Goal: Information Seeking & Learning: Learn about a topic

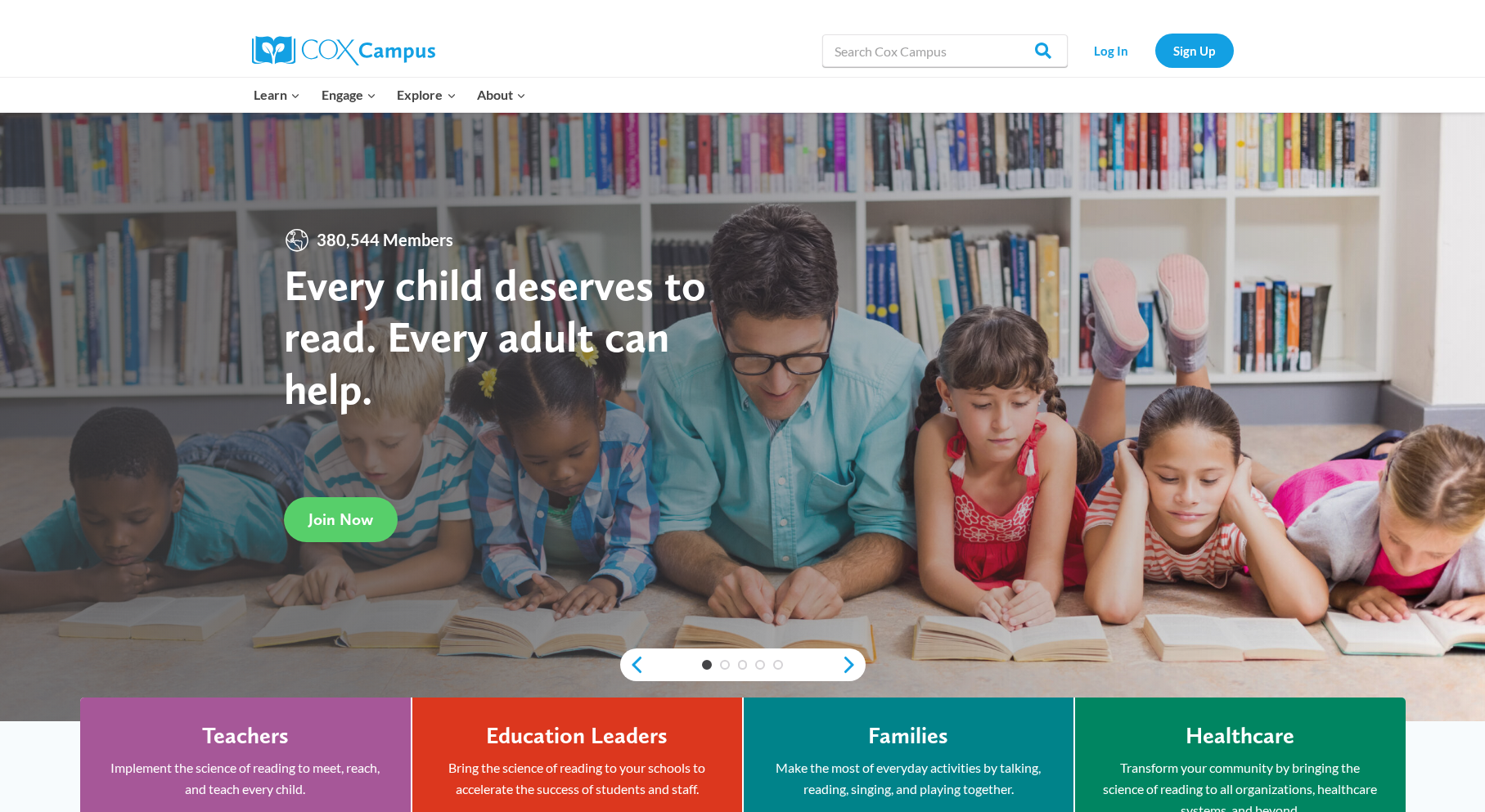
scroll to position [164, 0]
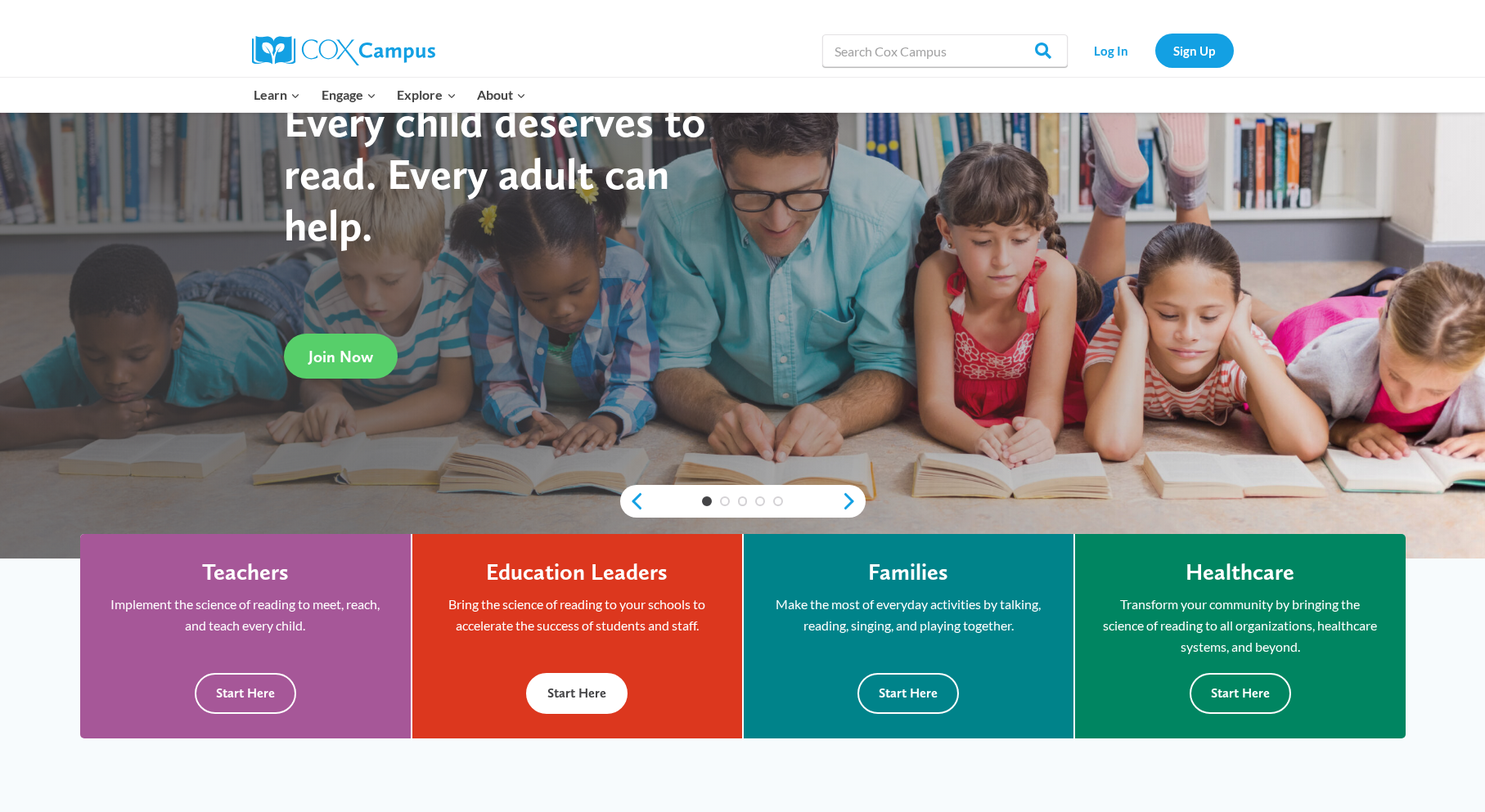
click at [584, 698] on button "Start Here" at bounding box center [576, 693] width 101 height 40
click at [246, 680] on button "Start Here" at bounding box center [245, 693] width 101 height 40
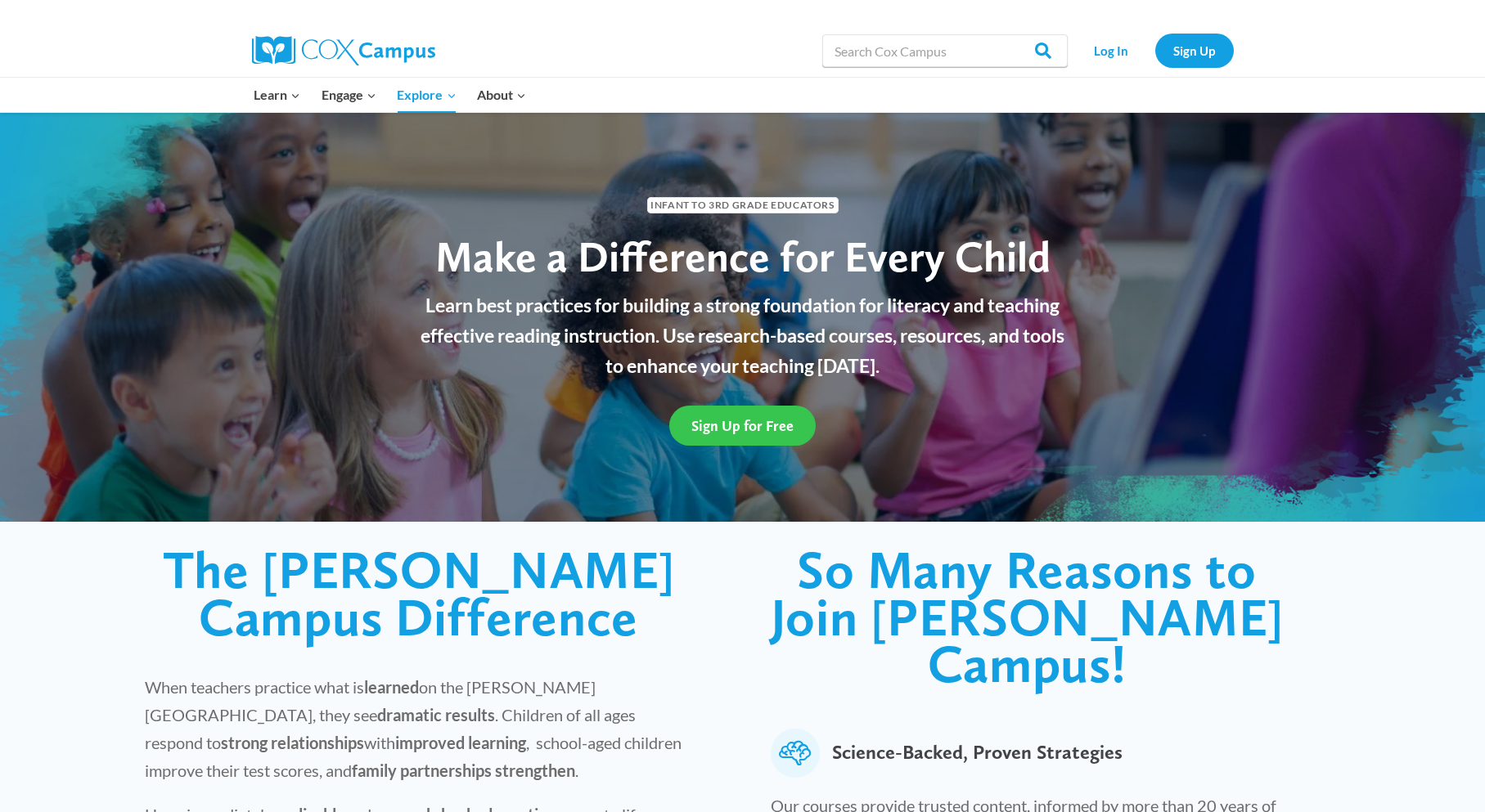
click at [782, 425] on span "Sign Up for Free" at bounding box center [742, 425] width 102 height 17
click at [728, 413] on link "Sign Up for Free" at bounding box center [742, 425] width 146 height 40
click at [1186, 59] on link "Sign Up" at bounding box center [1194, 50] width 78 height 34
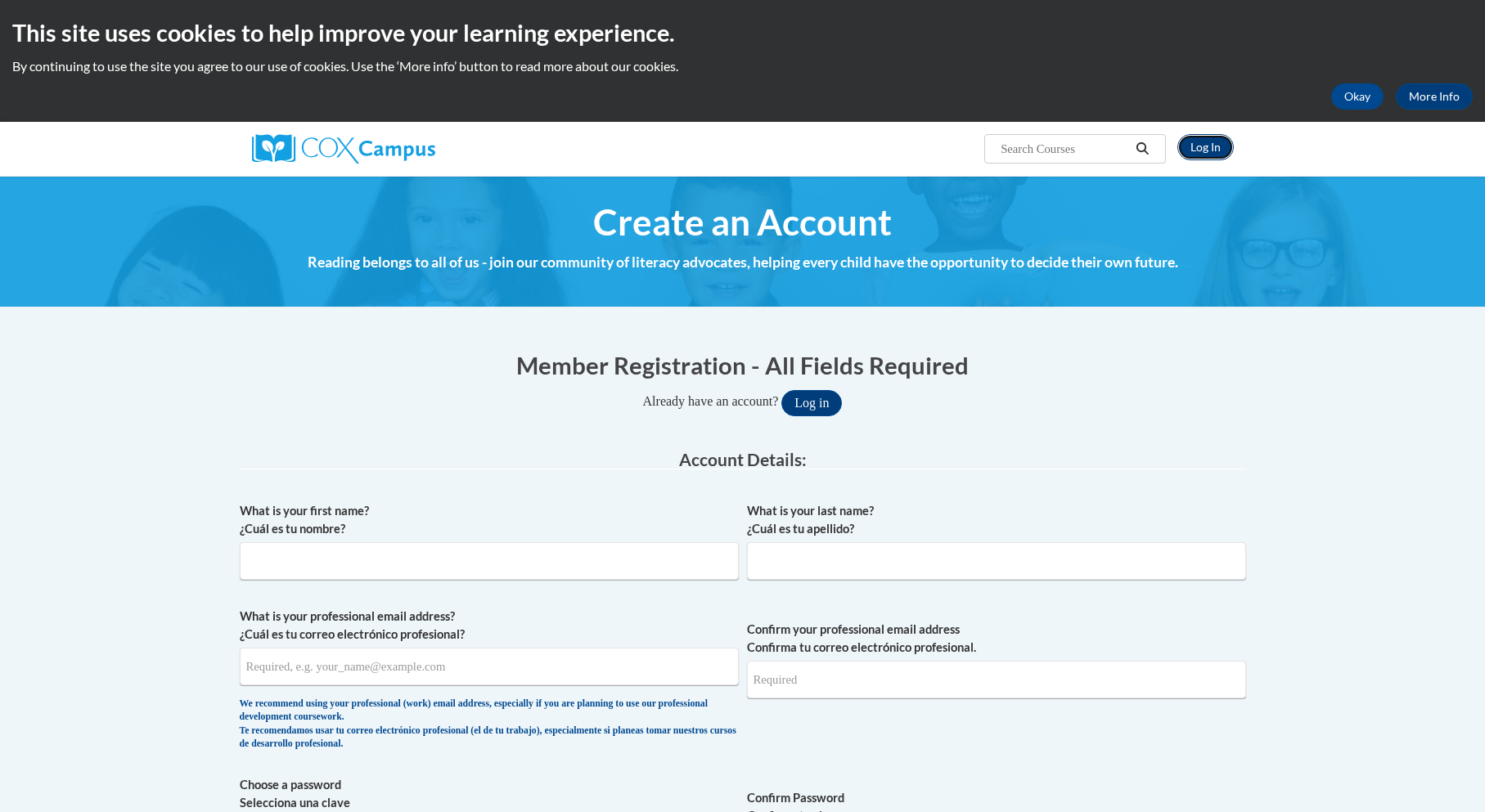
click at [1206, 143] on link "Log In" at bounding box center [1205, 147] width 57 height 26
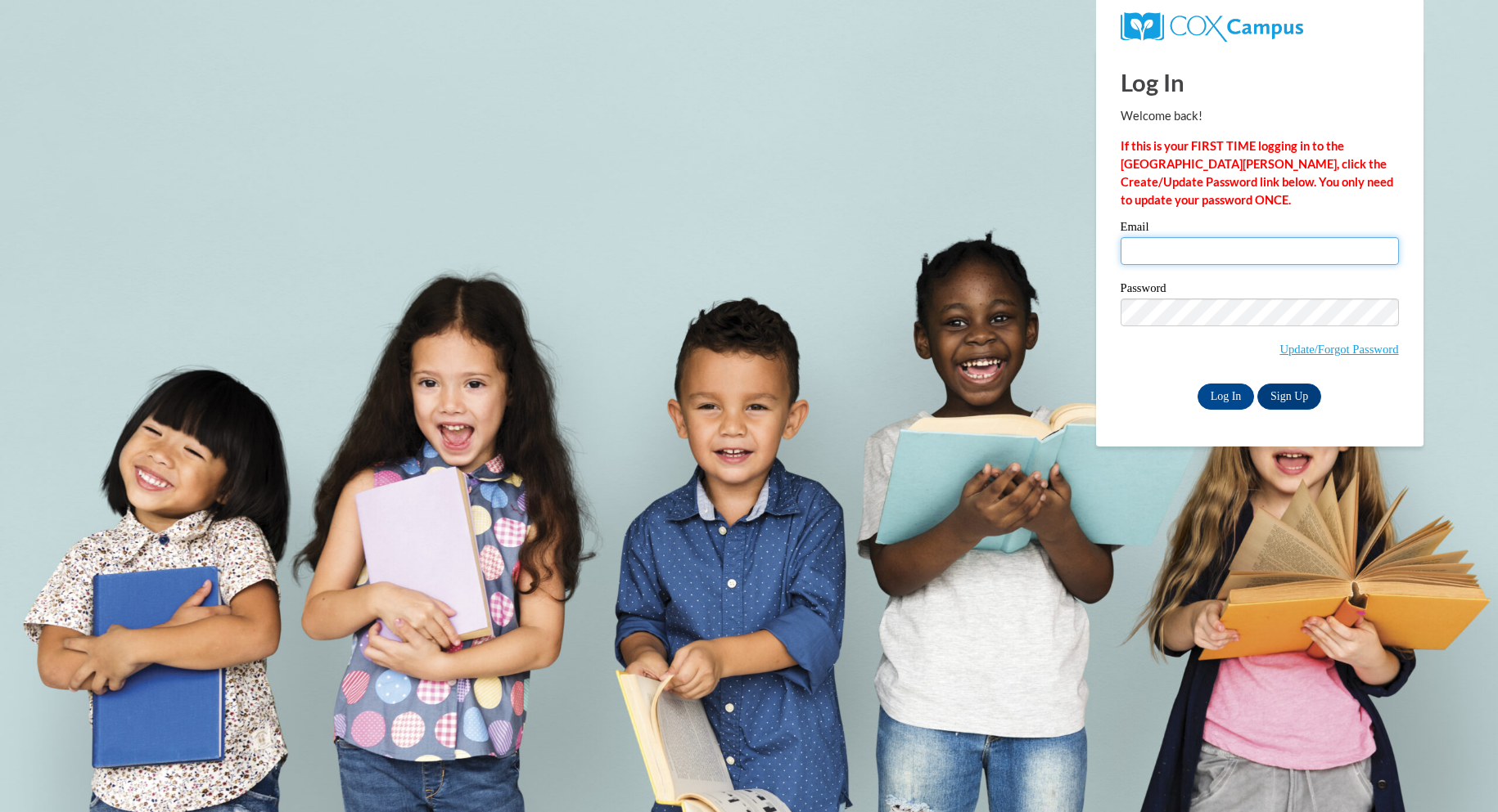
click at [1169, 241] on input "Email" at bounding box center [1259, 251] width 278 height 28
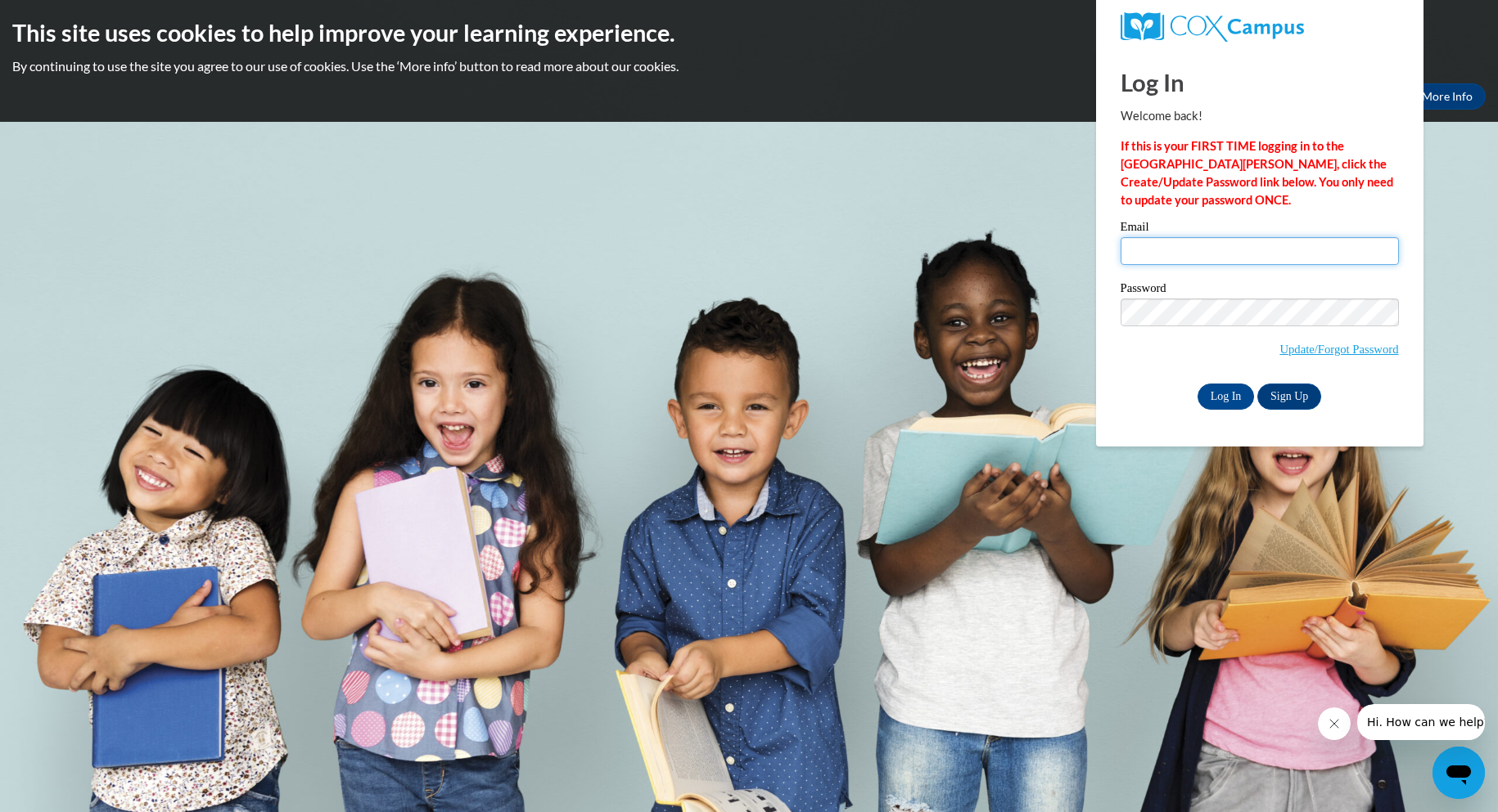
type input "m"
type input "k"
type input "m.keanaoffice@gmail.com"
click at [1212, 391] on input "Log In" at bounding box center [1226, 397] width 58 height 26
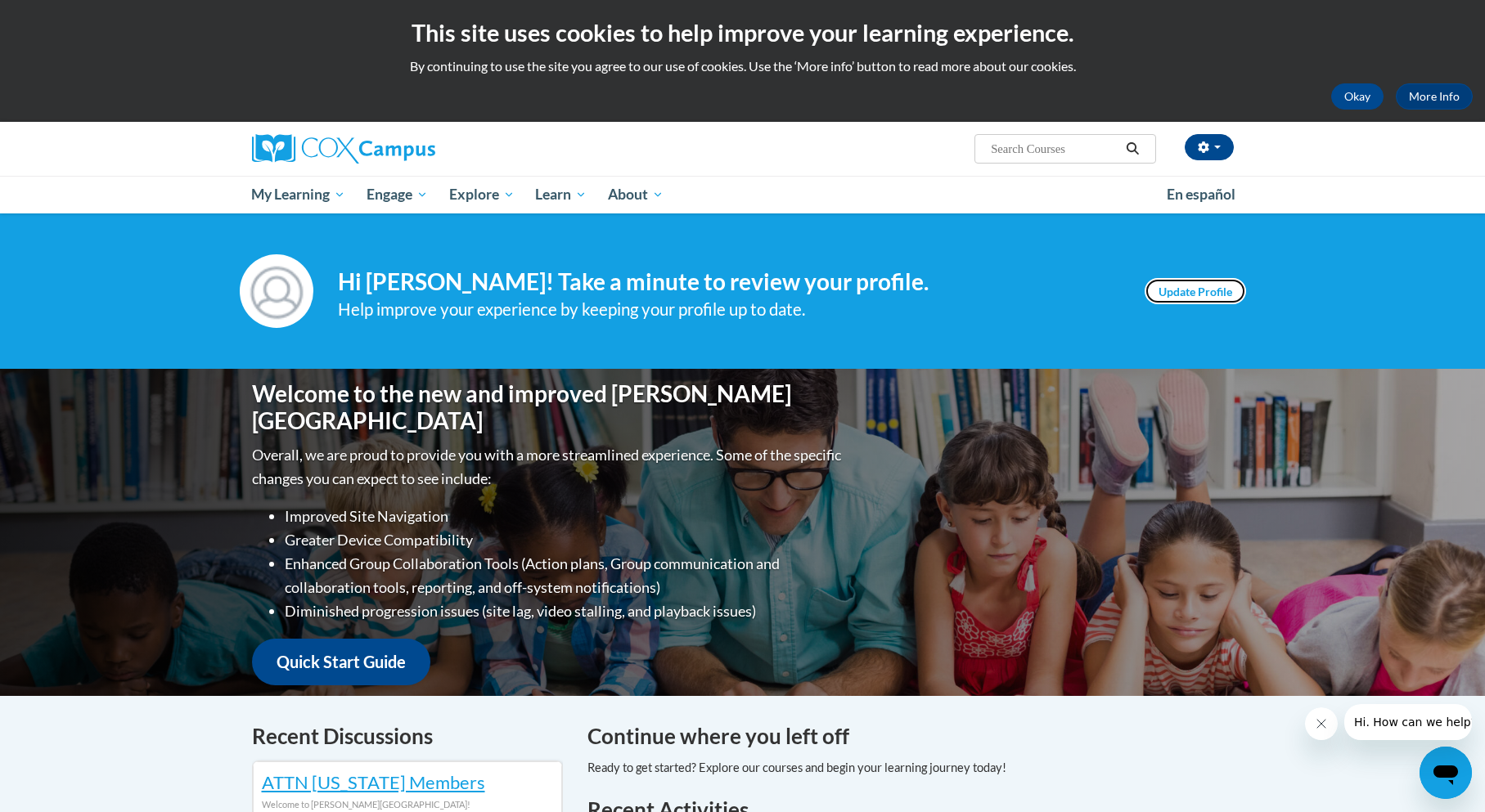
click at [1179, 285] on link "Update Profile" at bounding box center [1195, 291] width 101 height 26
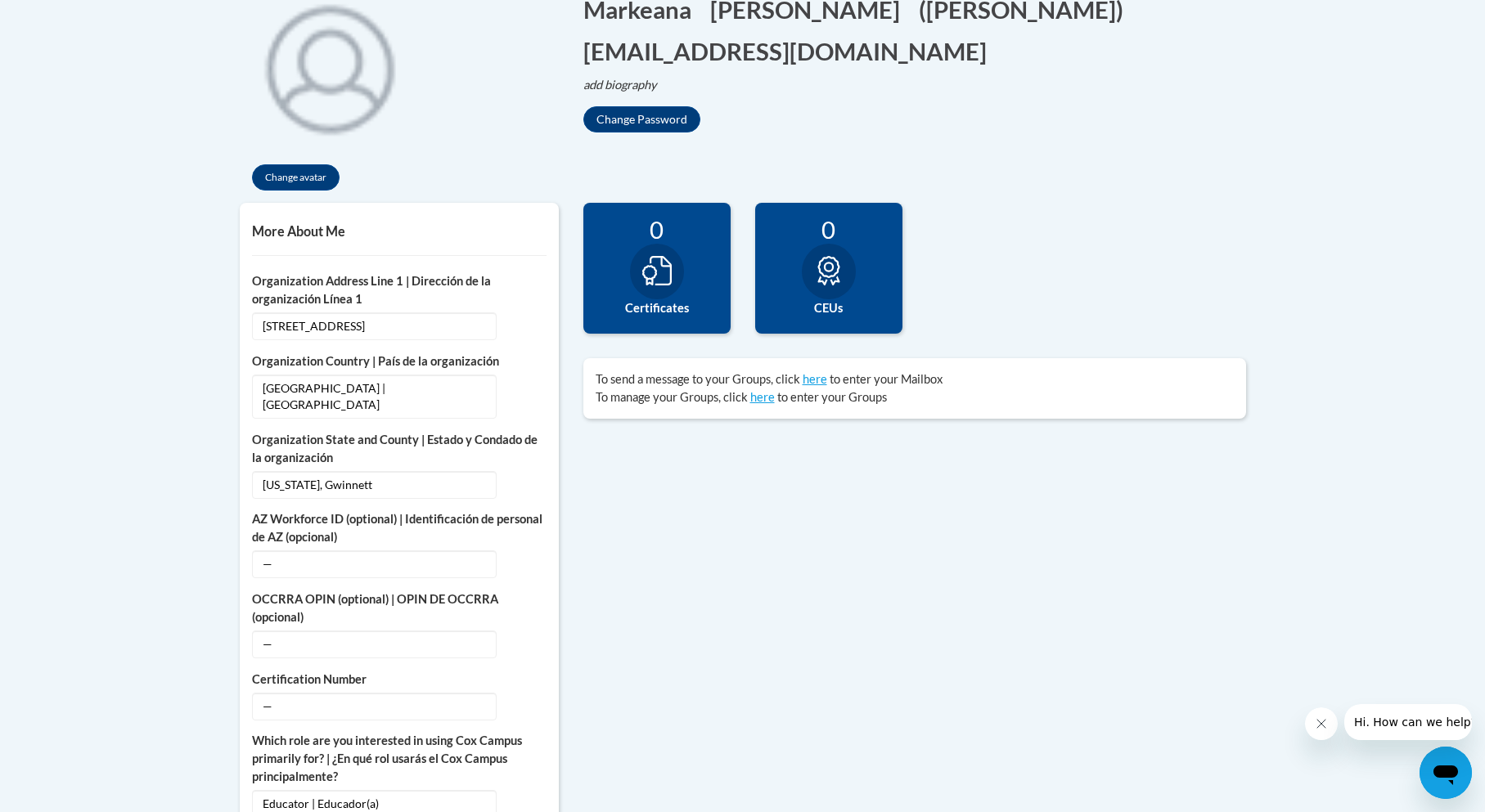
scroll to position [367, 0]
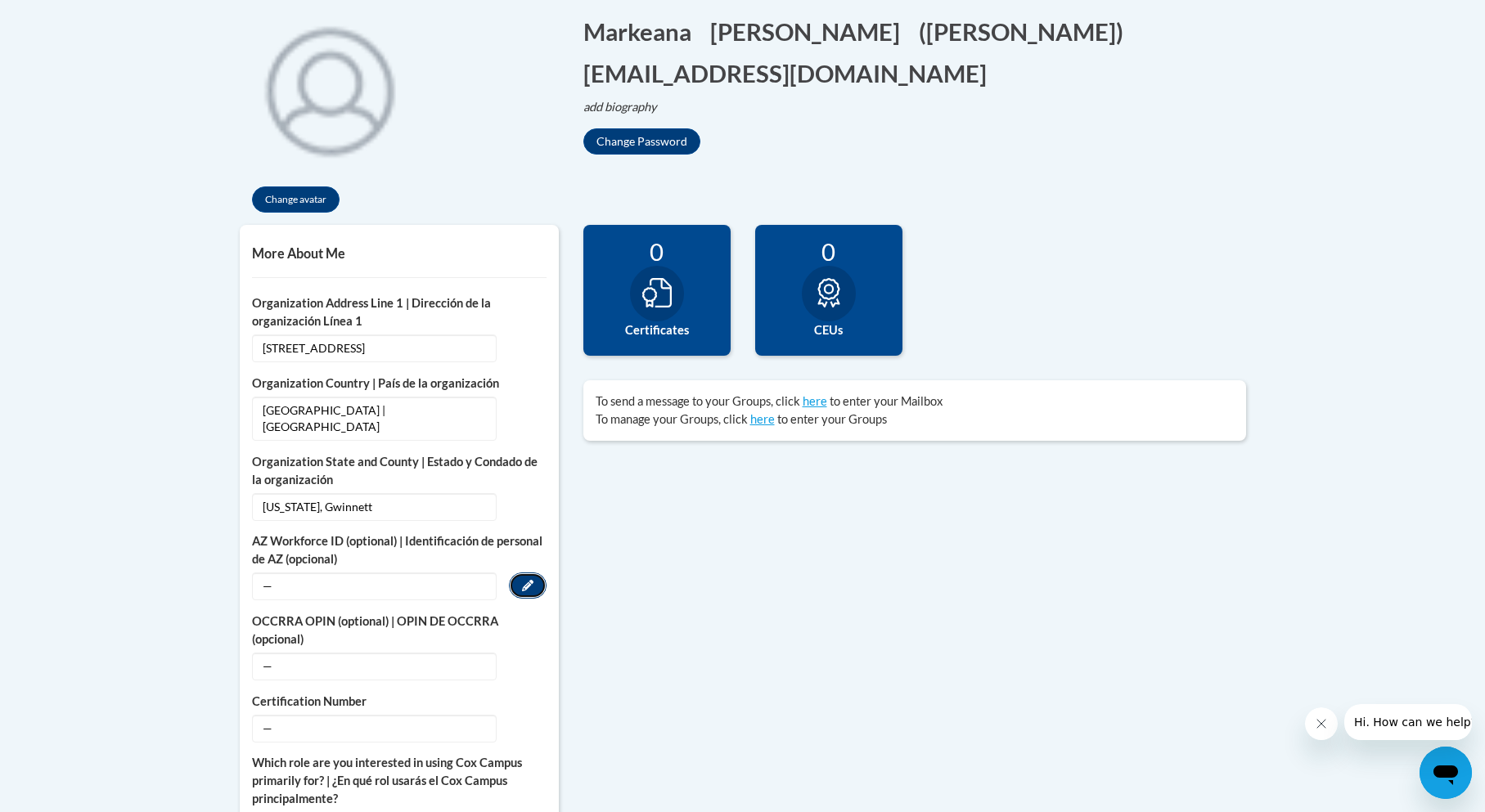
click at [541, 573] on button "Edit" at bounding box center [528, 586] width 38 height 26
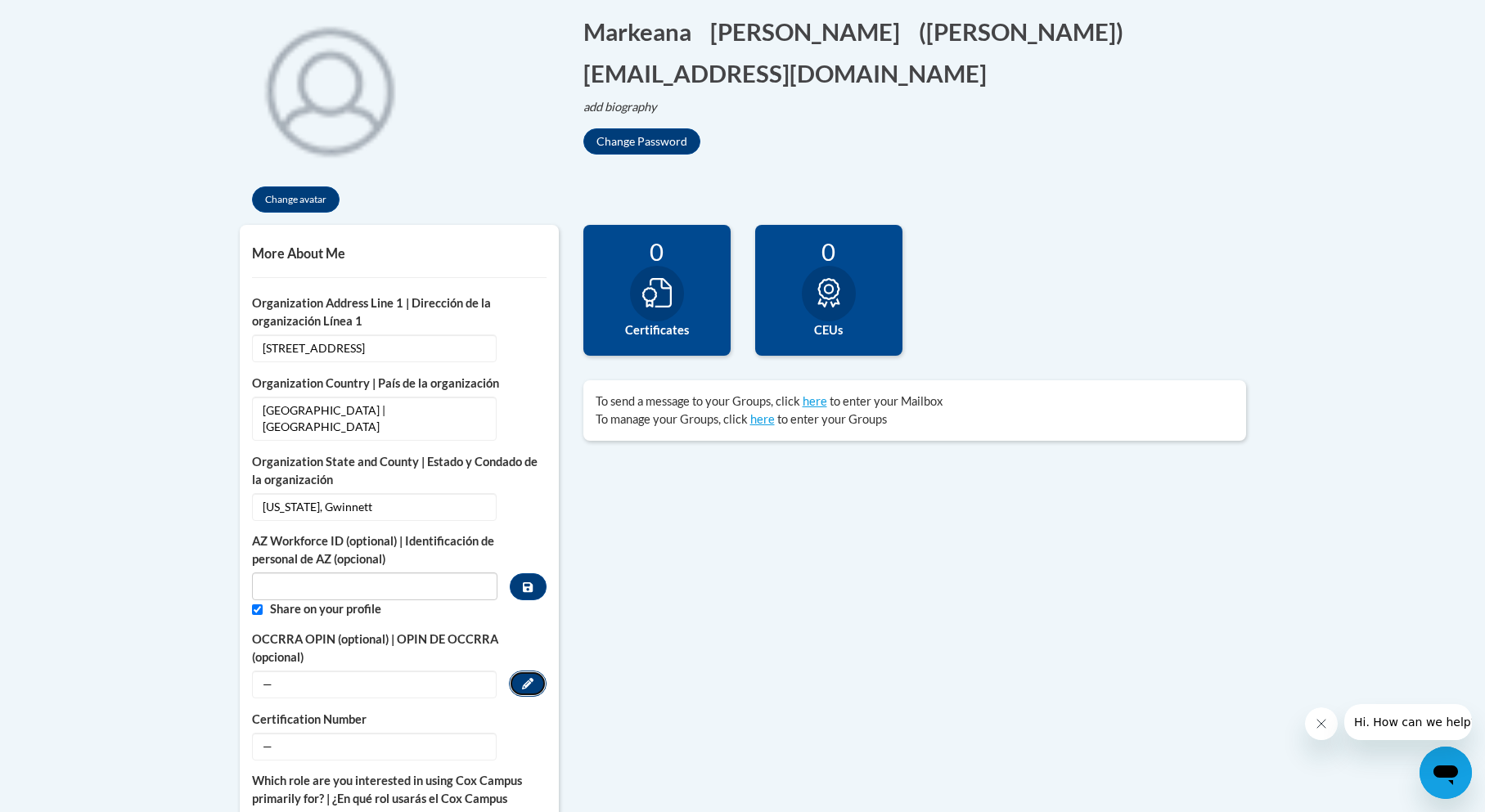
click at [524, 678] on icon "Custom profile fields" at bounding box center [527, 684] width 12 height 12
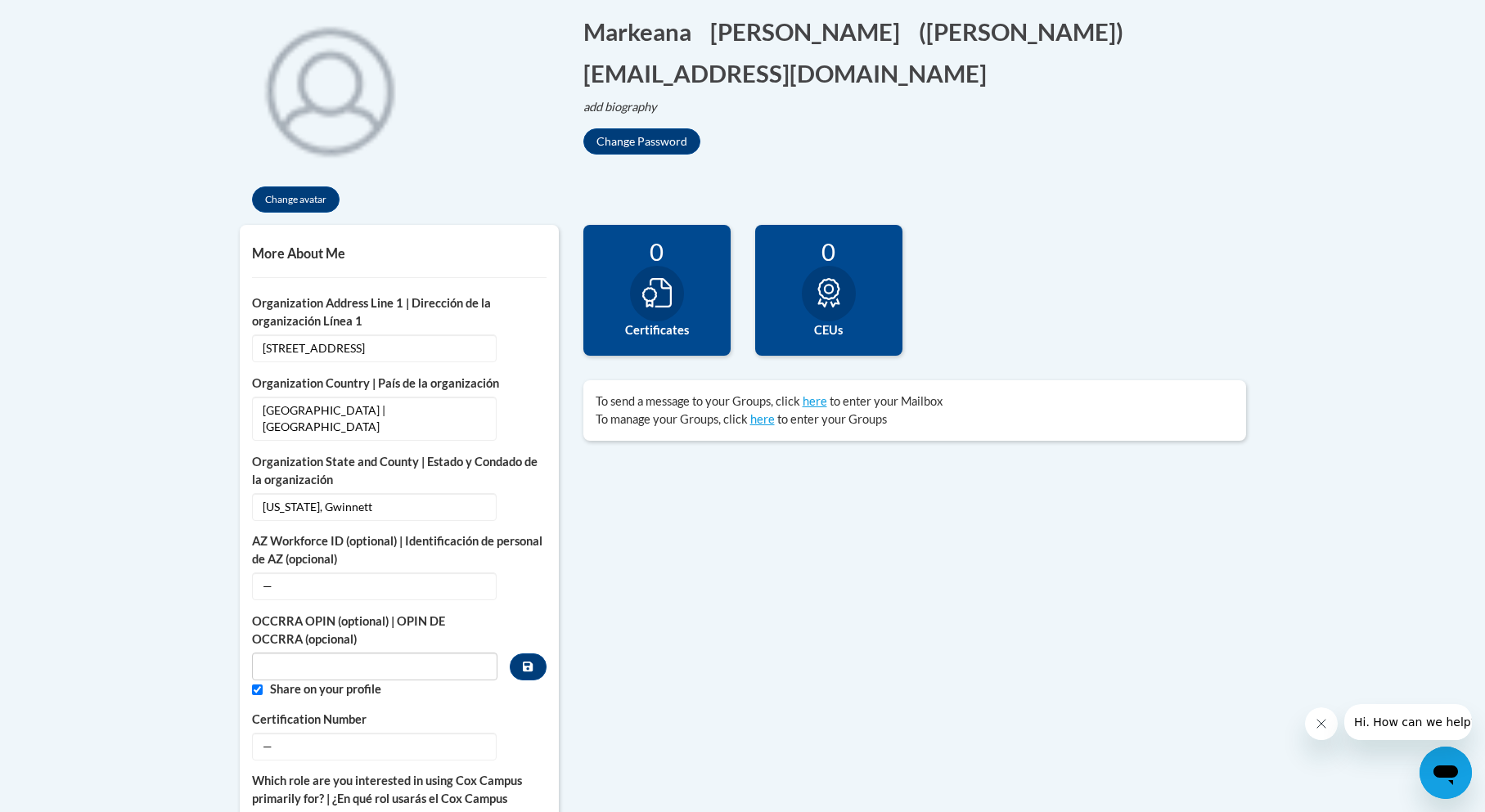
click at [262, 680] on div "Share on your profile" at bounding box center [399, 689] width 295 height 18
click at [253, 684] on input "Custom profile fields" at bounding box center [257, 689] width 11 height 11
checkbox input "false"
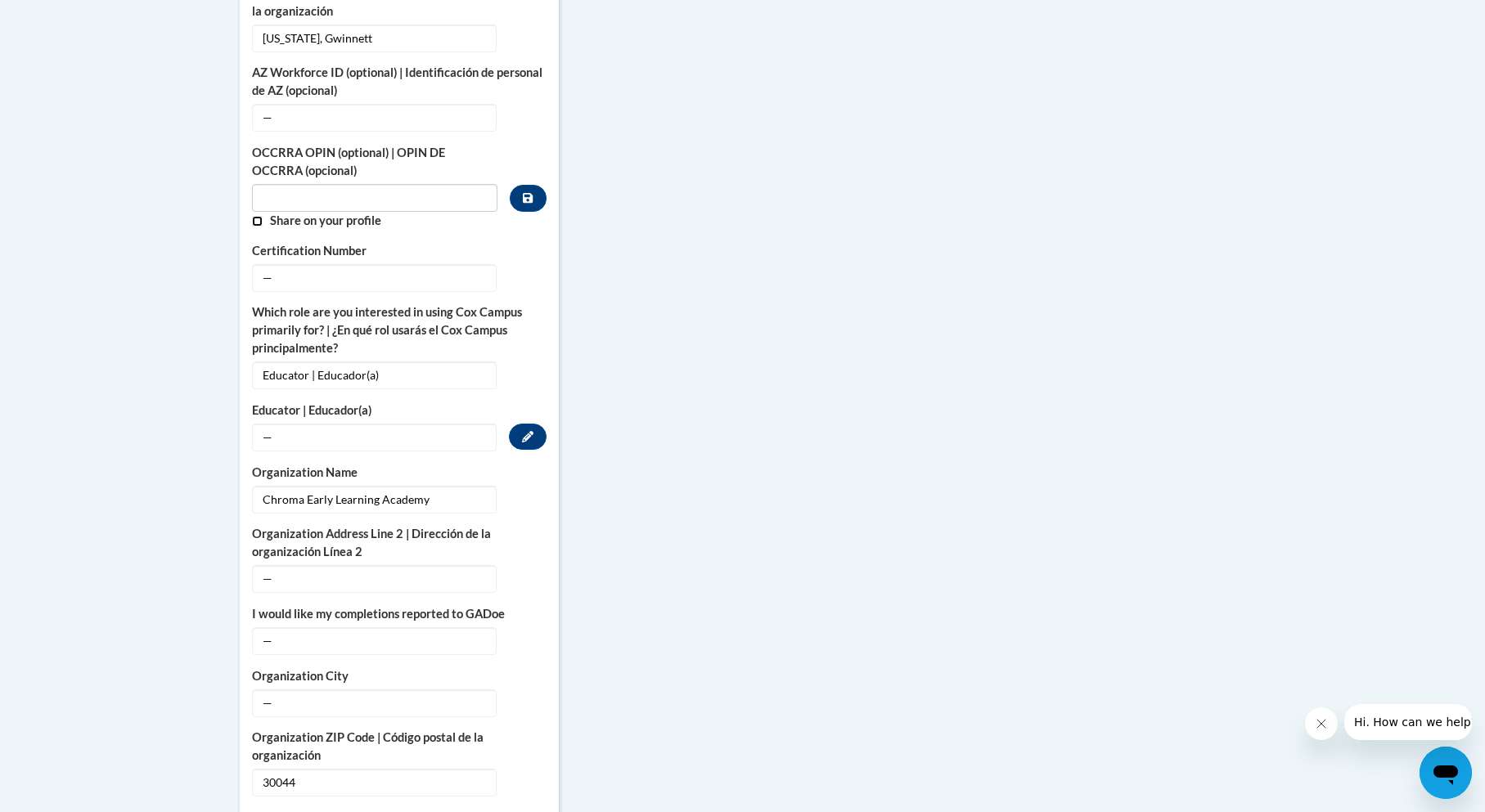
scroll to position [858, 0]
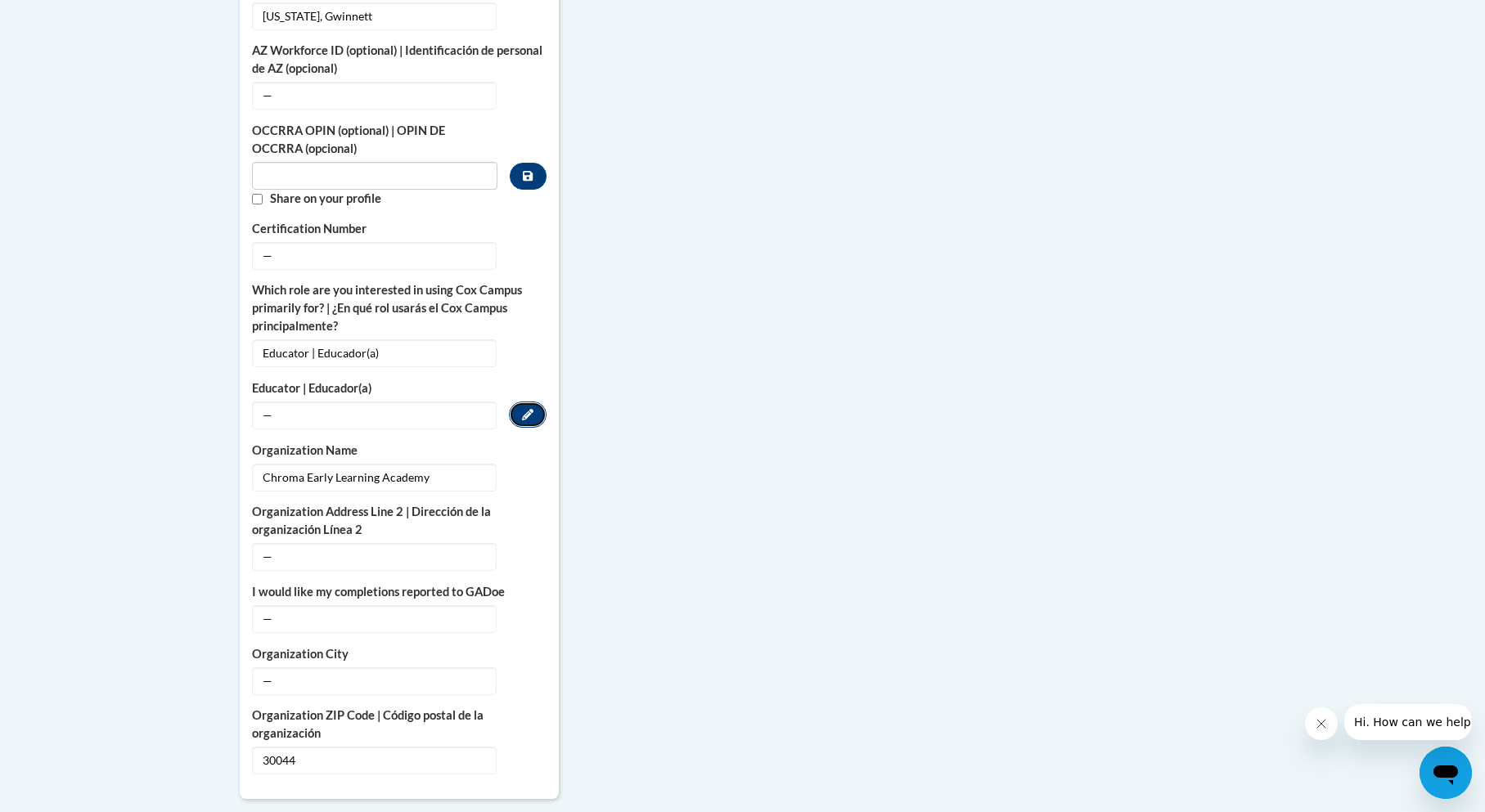
click at [524, 409] on icon "Custom profile fields" at bounding box center [527, 415] width 12 height 12
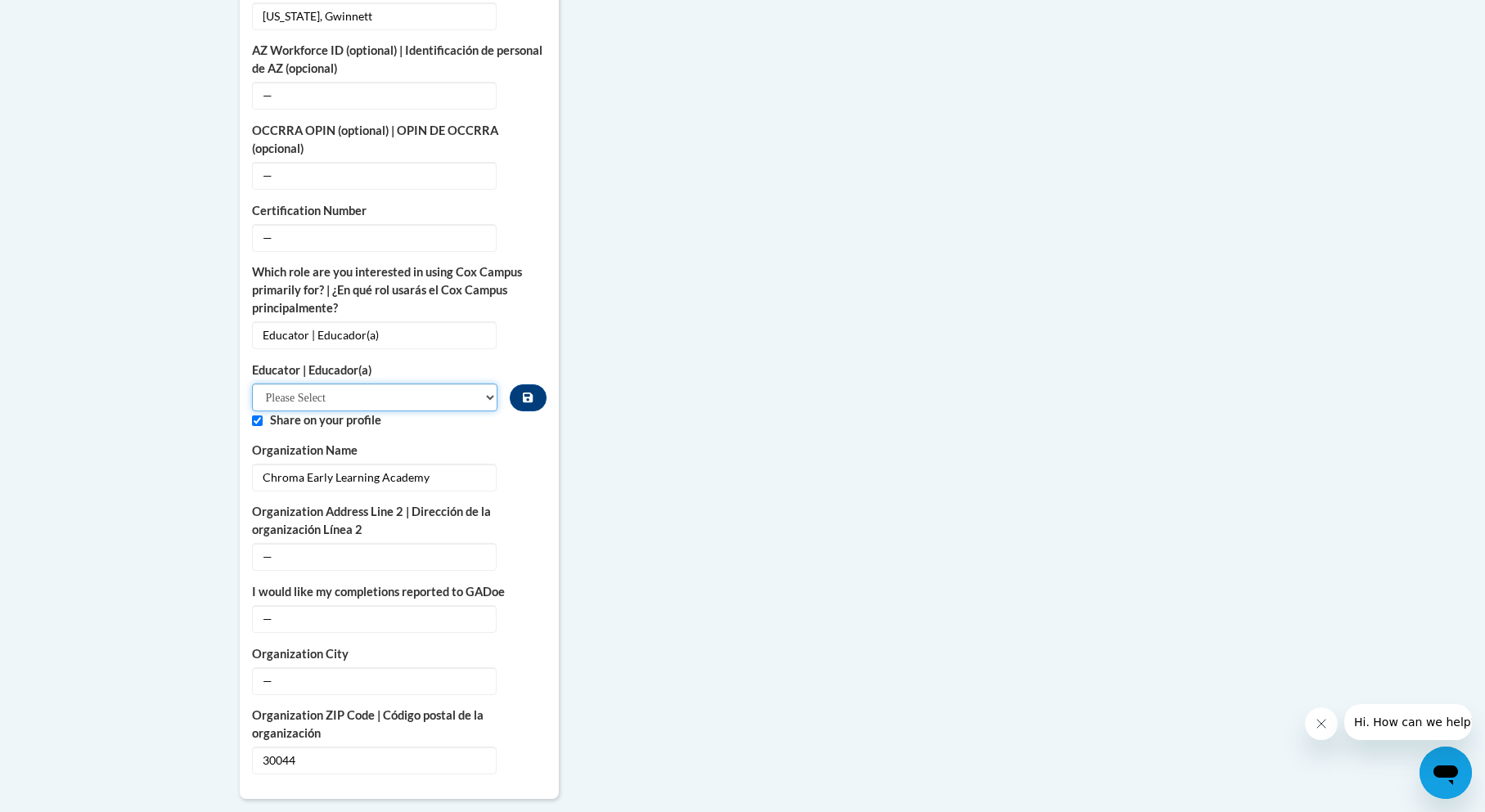
click at [493, 392] on select "Please Select Early Learning/Daycare Teacher/Family Home Care Provider | Maestr…" at bounding box center [374, 397] width 246 height 28
select select "5e2af403-4f2c-4e49-a02f-103e55d7b75b"
click at [252, 383] on select "Please Select Early Learning/Daycare Teacher/Family Home Care Provider | Maestr…" at bounding box center [374, 397] width 246 height 28
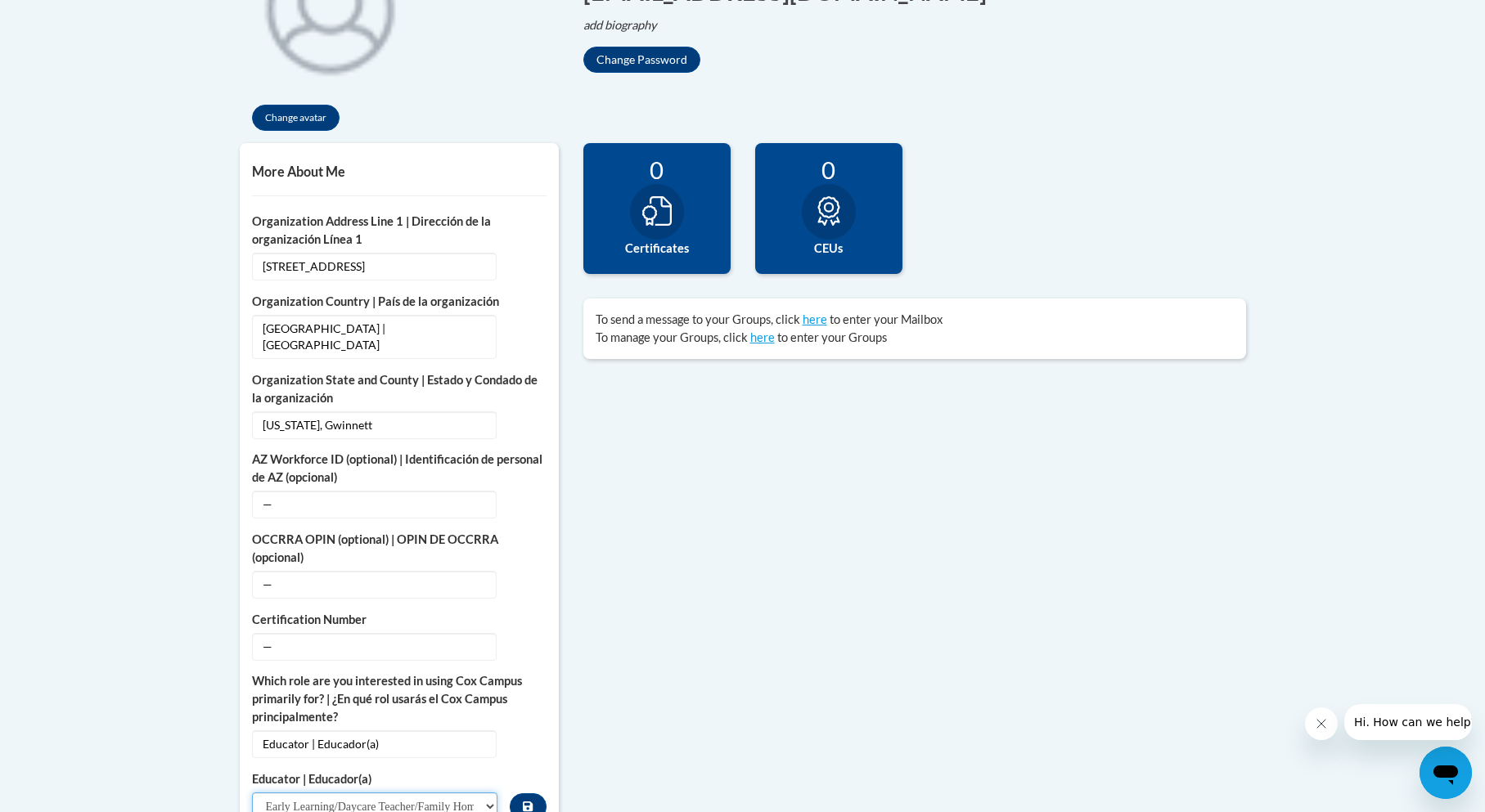
scroll to position [40, 0]
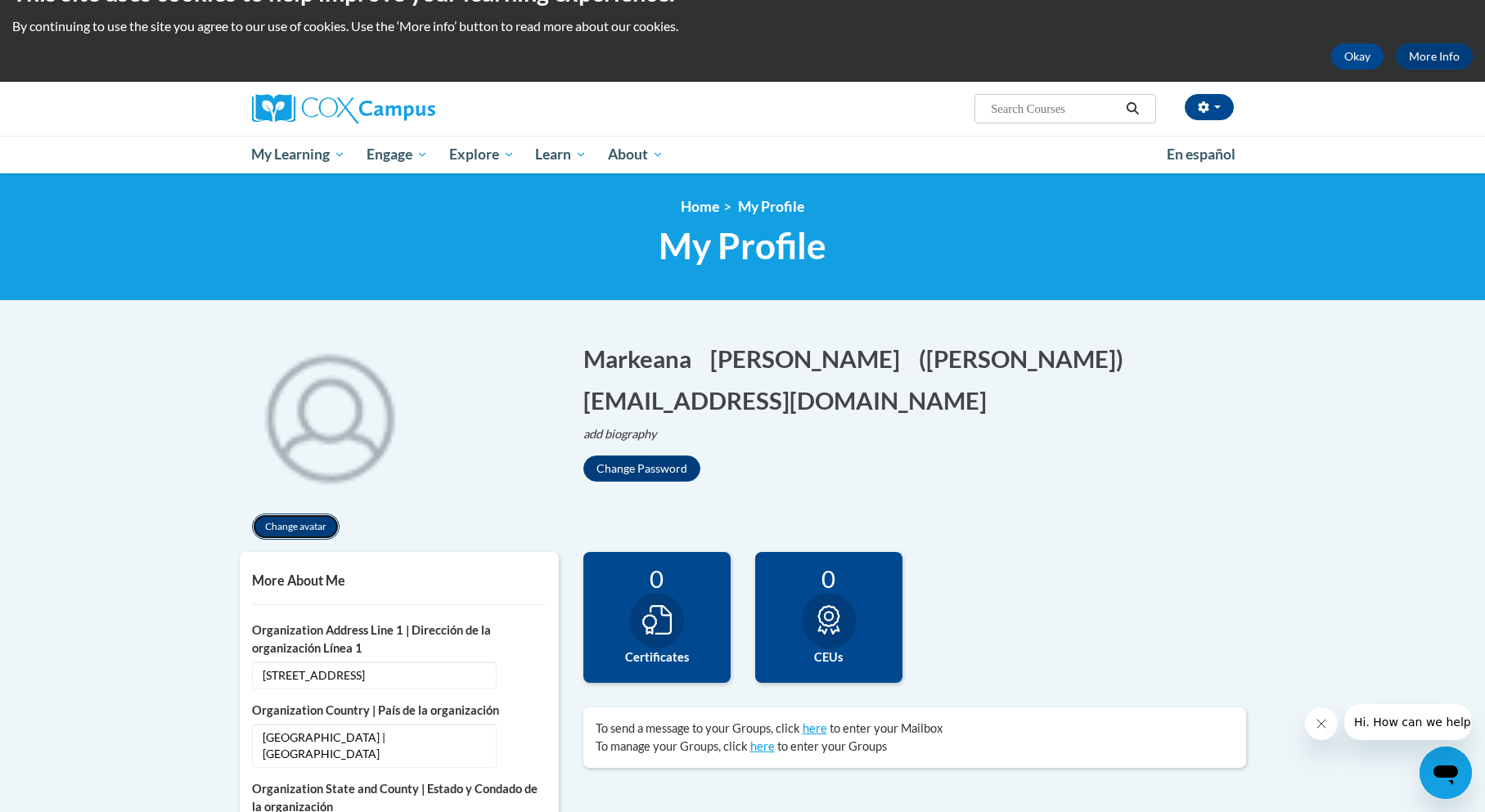
click at [276, 524] on button "Change avatar" at bounding box center [295, 527] width 87 height 26
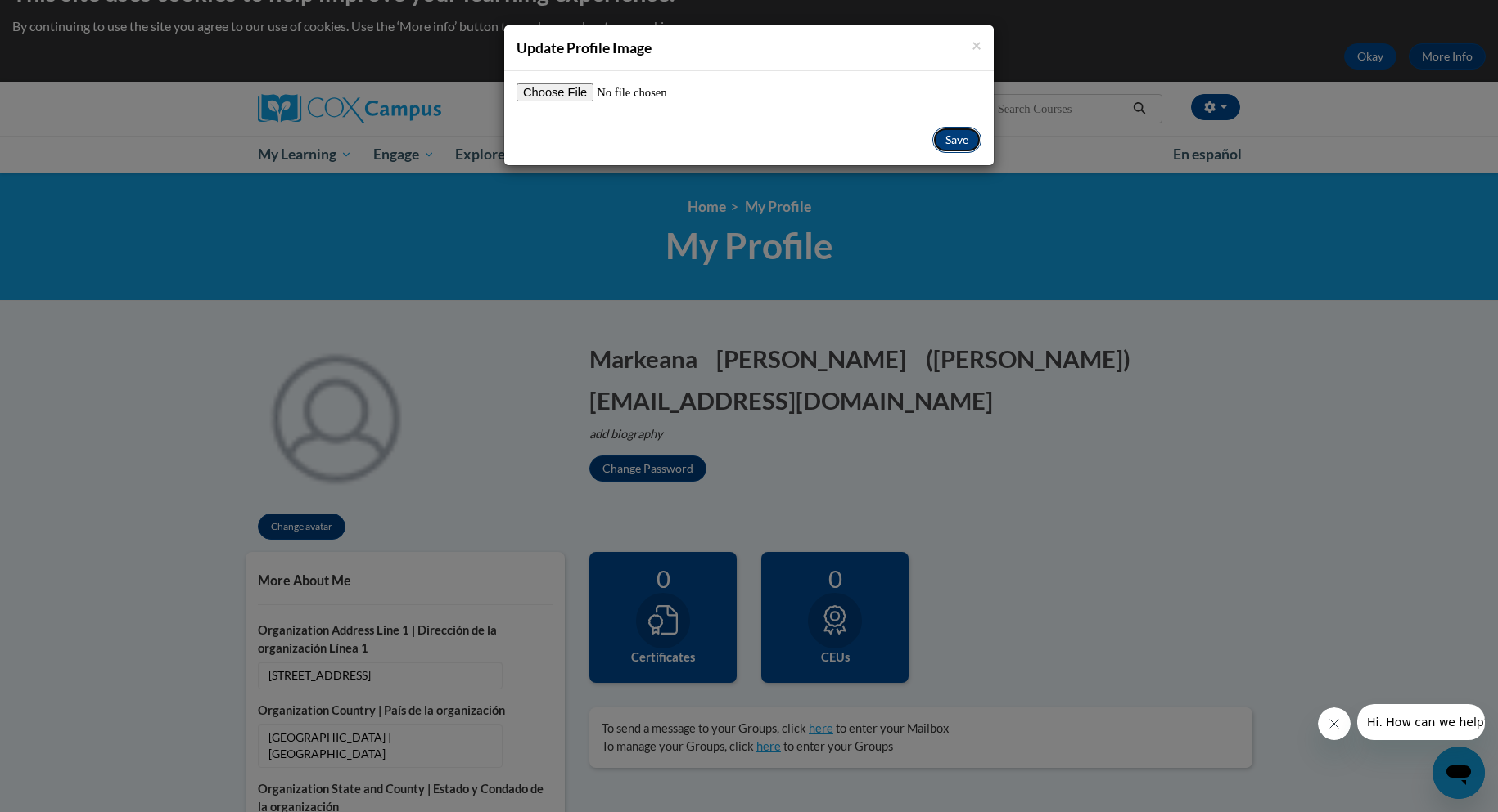
click at [956, 142] on button "Save" at bounding box center [957, 140] width 49 height 26
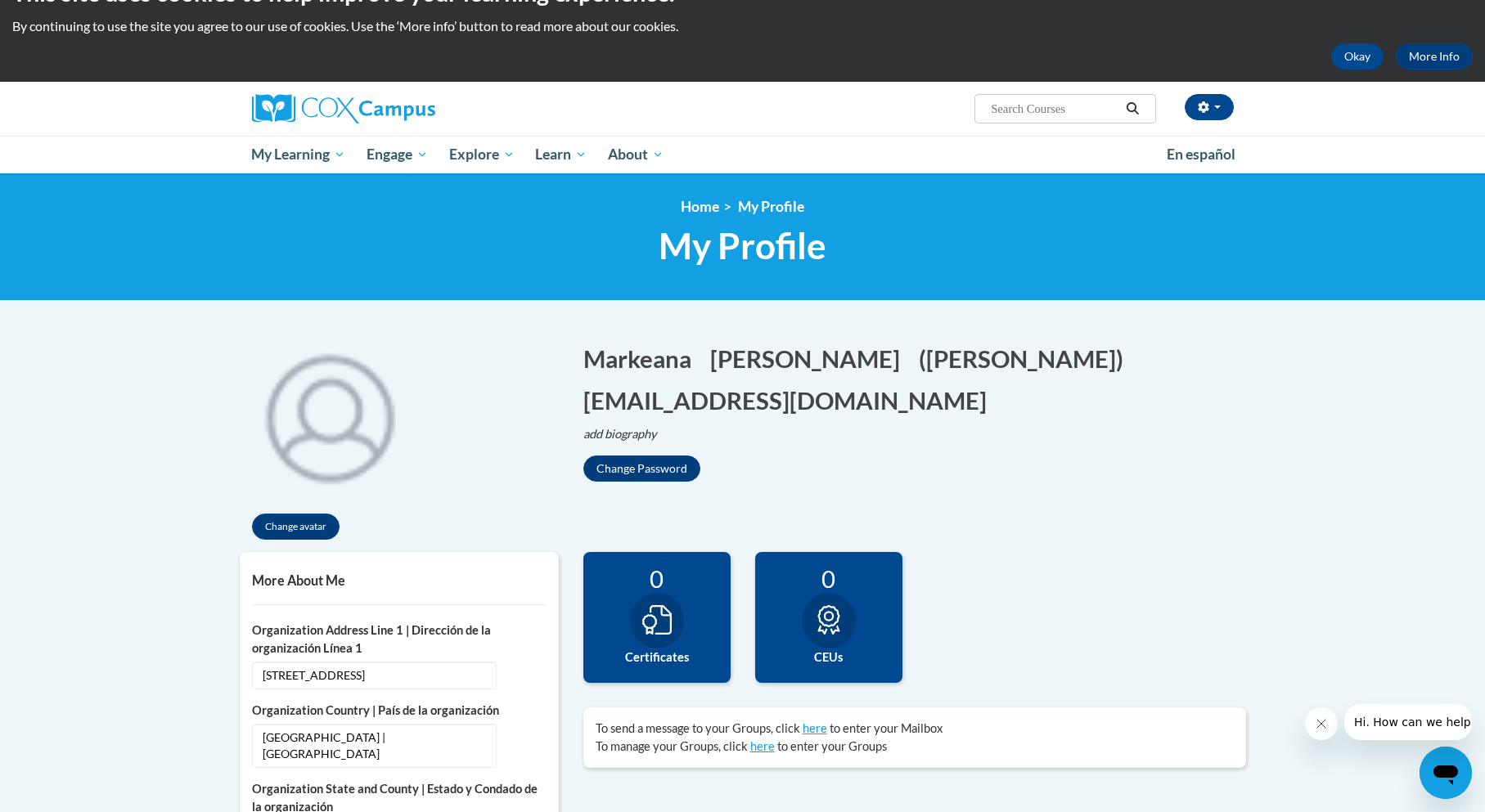
click at [1070, 104] on input "Search..." at bounding box center [1054, 109] width 131 height 20
type input "strengthening families"
click at [1124, 104] on button "Search" at bounding box center [1132, 109] width 25 height 20
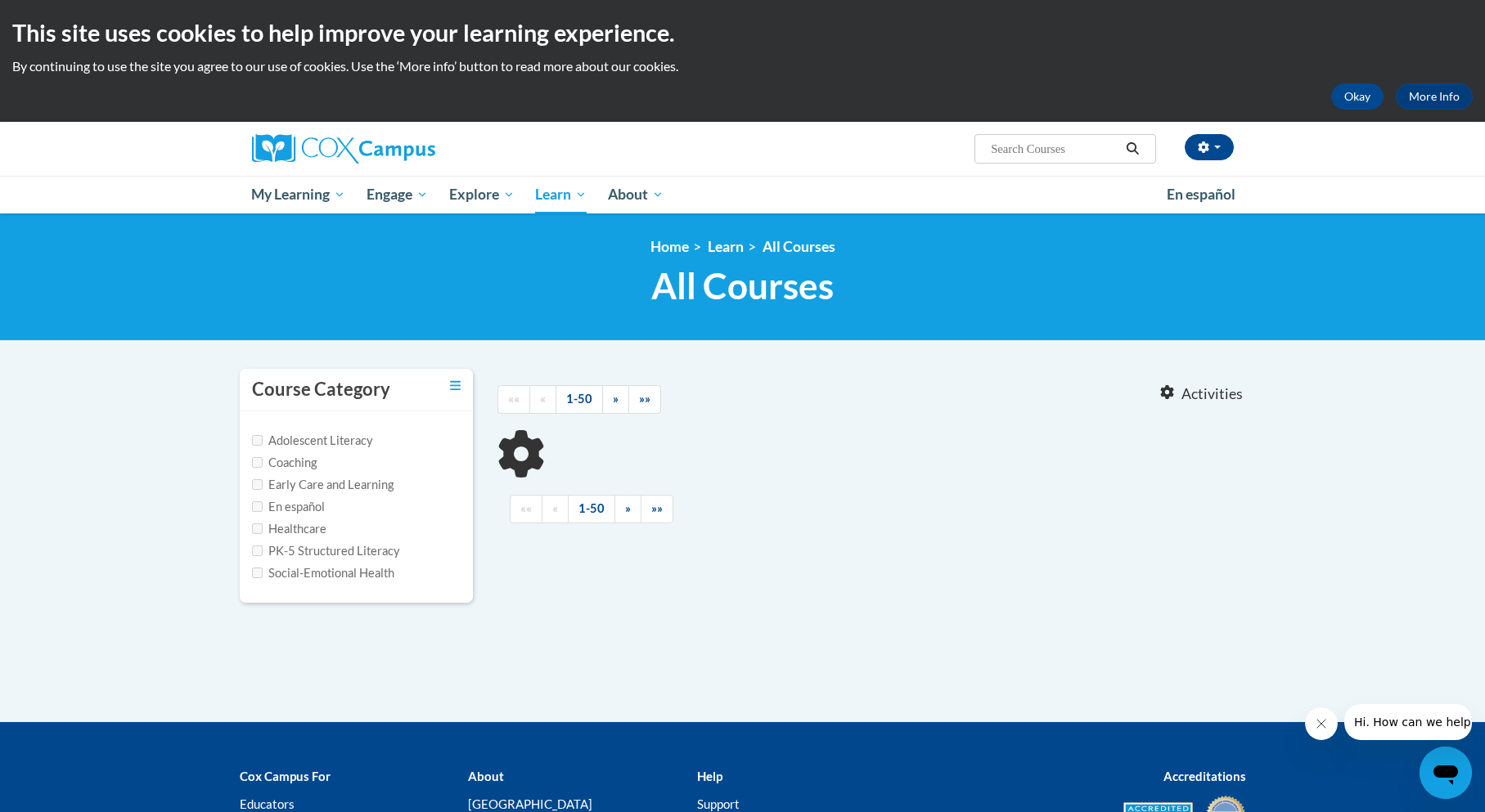
type input "strengthening families"
click at [306, 484] on label "Early Care and Learning" at bounding box center [323, 485] width 142 height 18
click at [262, 484] on input "Early Care and Learning" at bounding box center [257, 485] width 11 height 11
checkbox input "true"
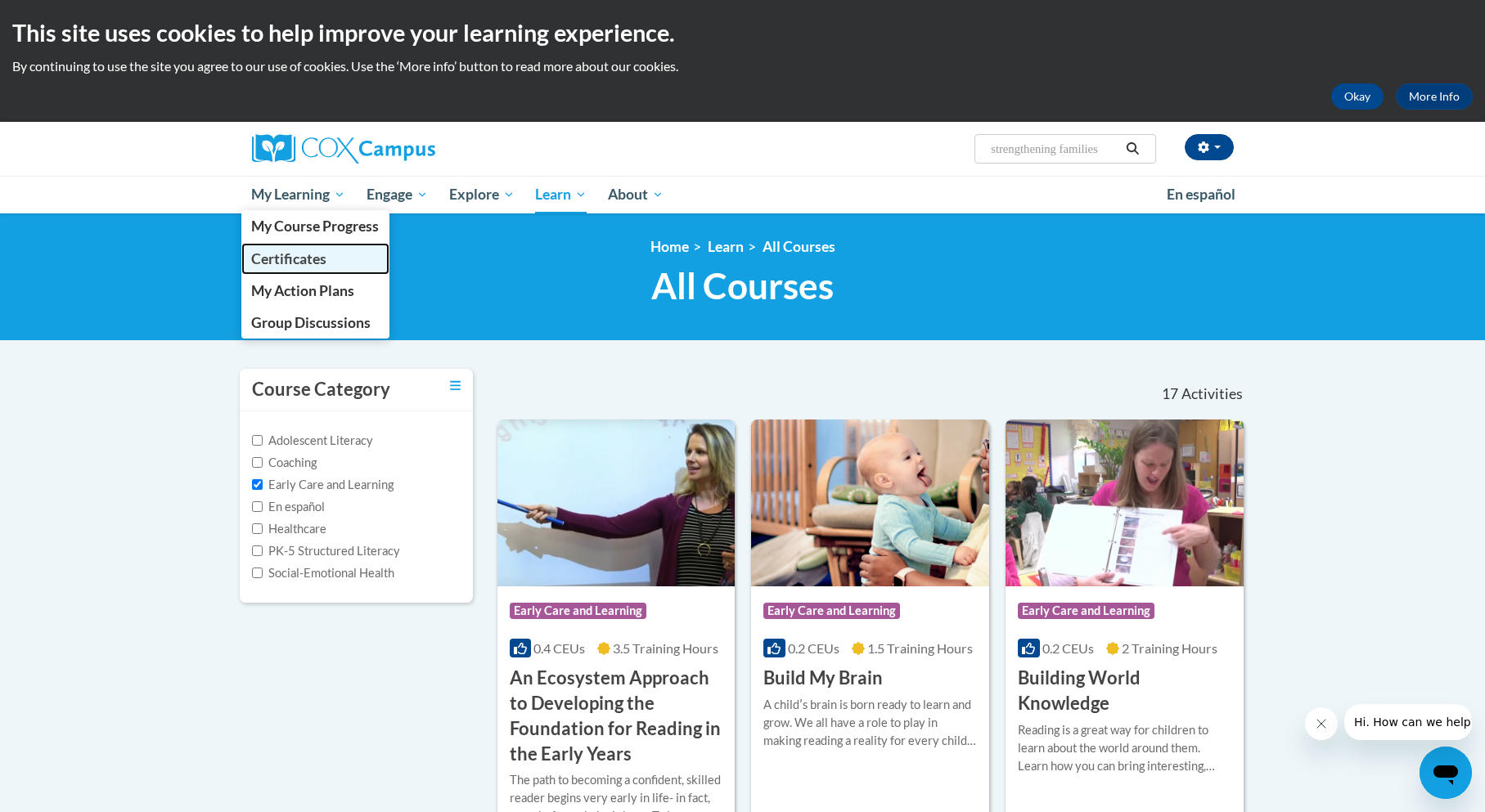
click at [303, 244] on link "Certificates" at bounding box center [315, 258] width 149 height 32
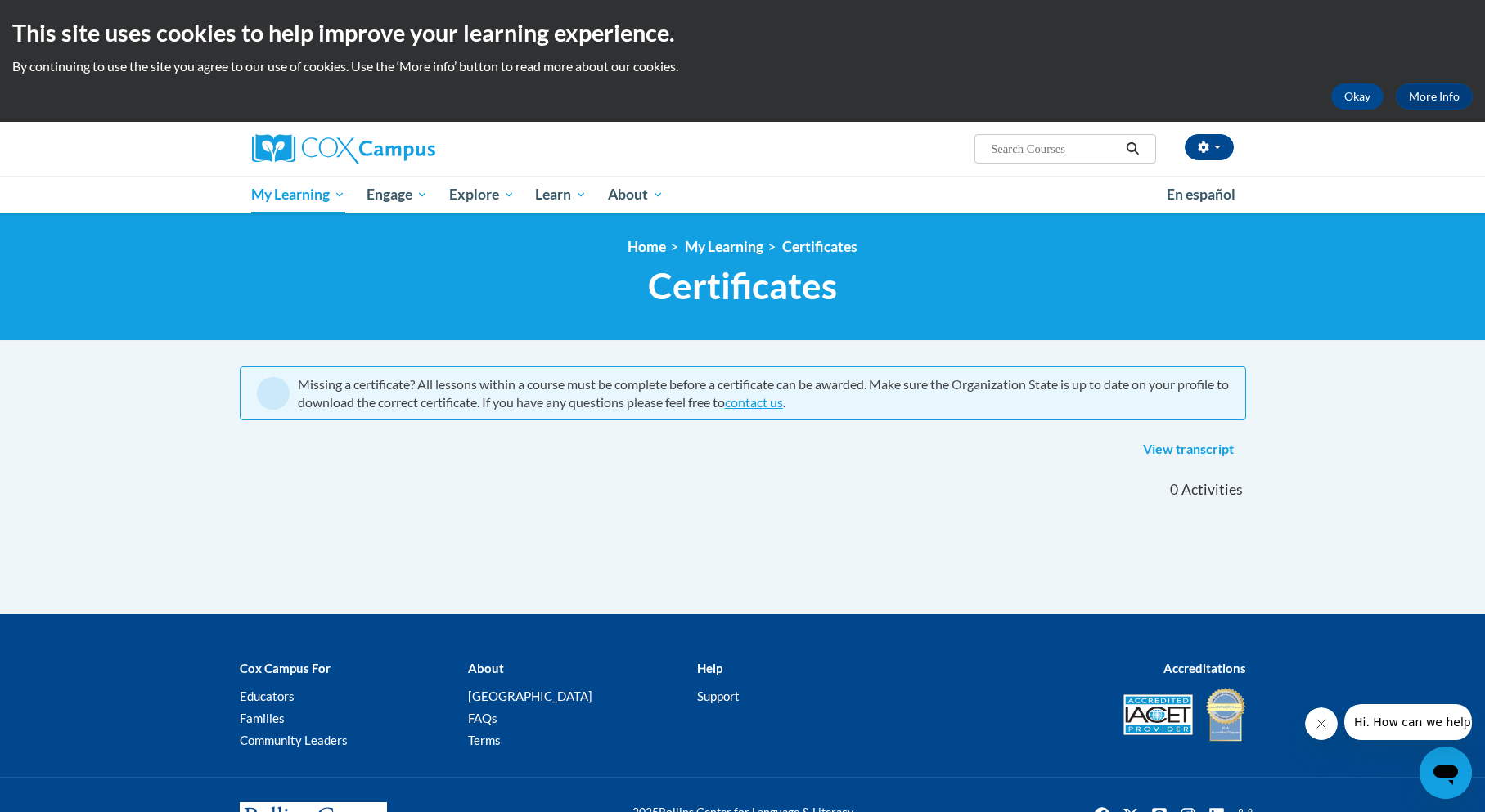
click at [1060, 147] on input "Search..." at bounding box center [1054, 149] width 131 height 20
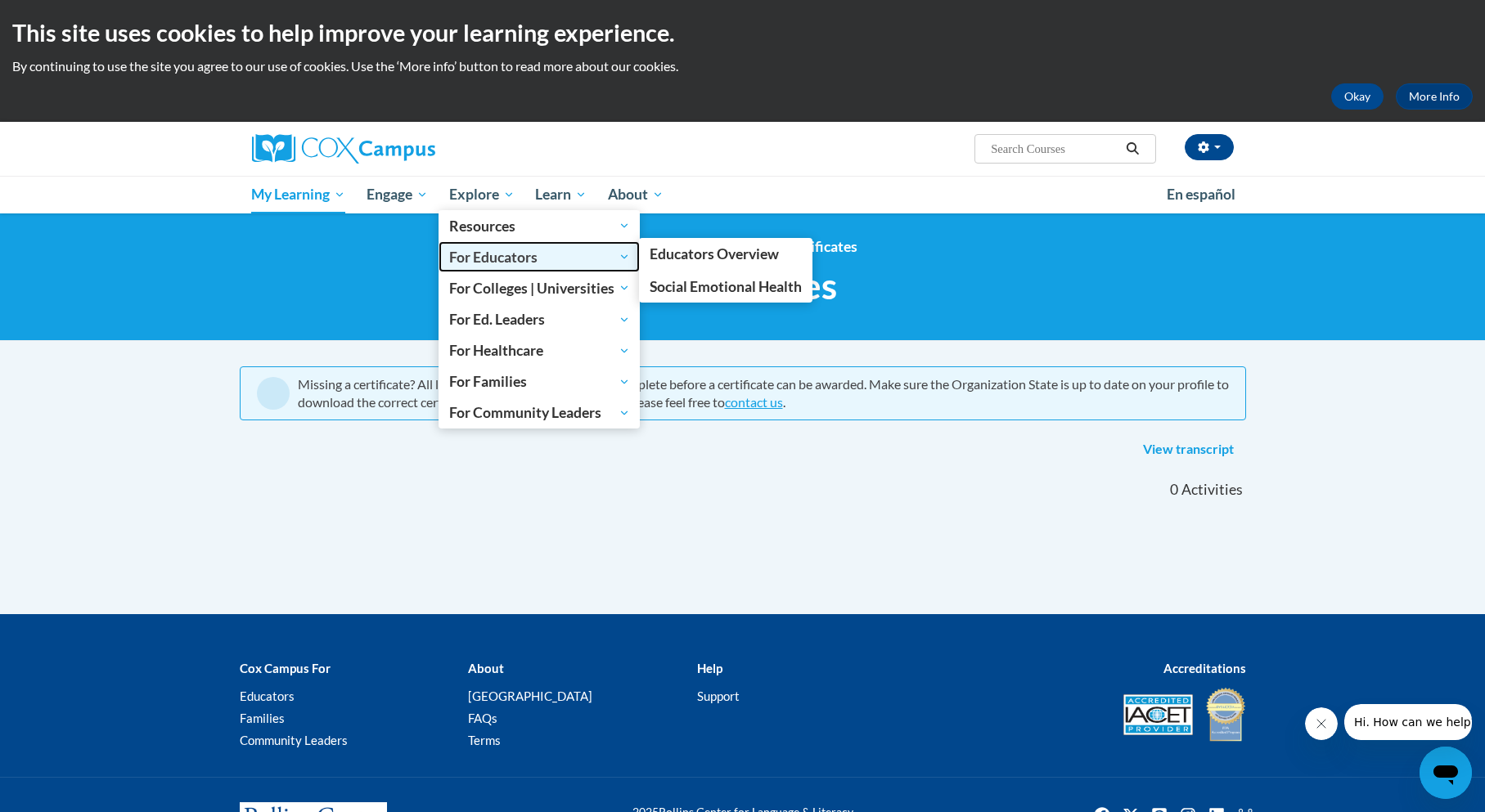
click at [536, 254] on span "For Educators" at bounding box center [540, 257] width 181 height 20
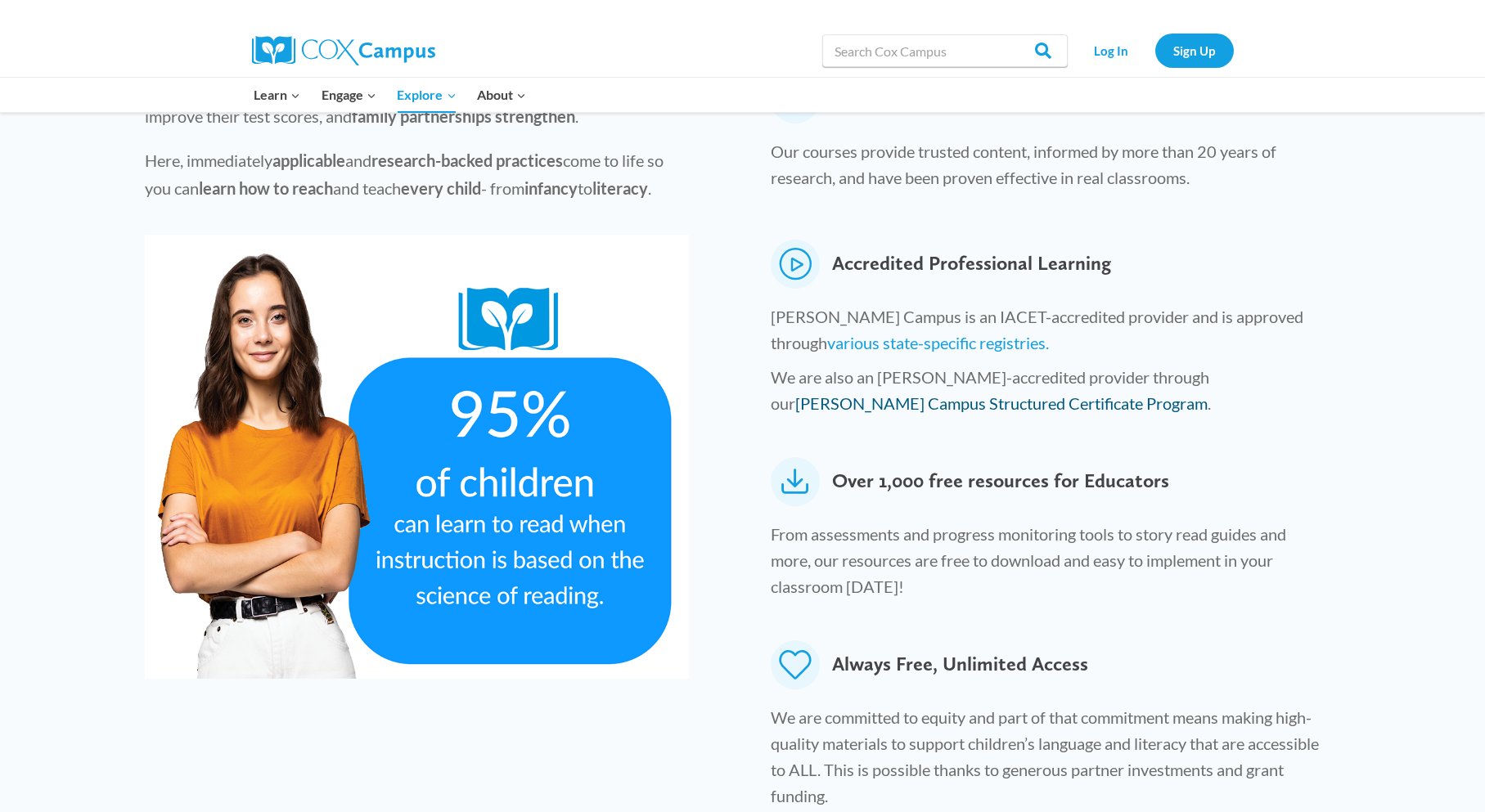
click at [1208, 393] on link "Cox Campus Structured Certificate Program" at bounding box center [1001, 403] width 412 height 20
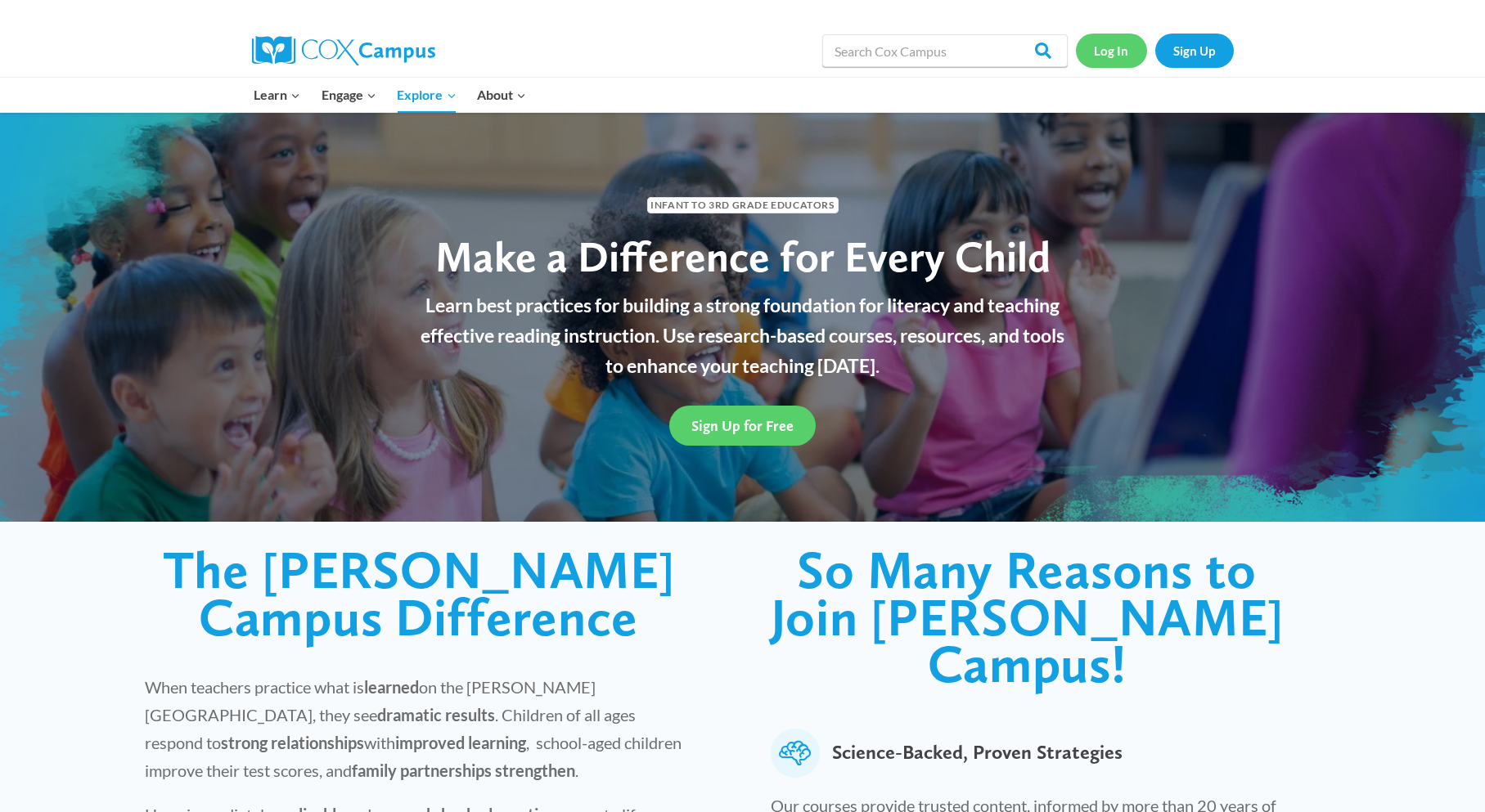
click at [1126, 47] on link "Log In" at bounding box center [1111, 50] width 72 height 34
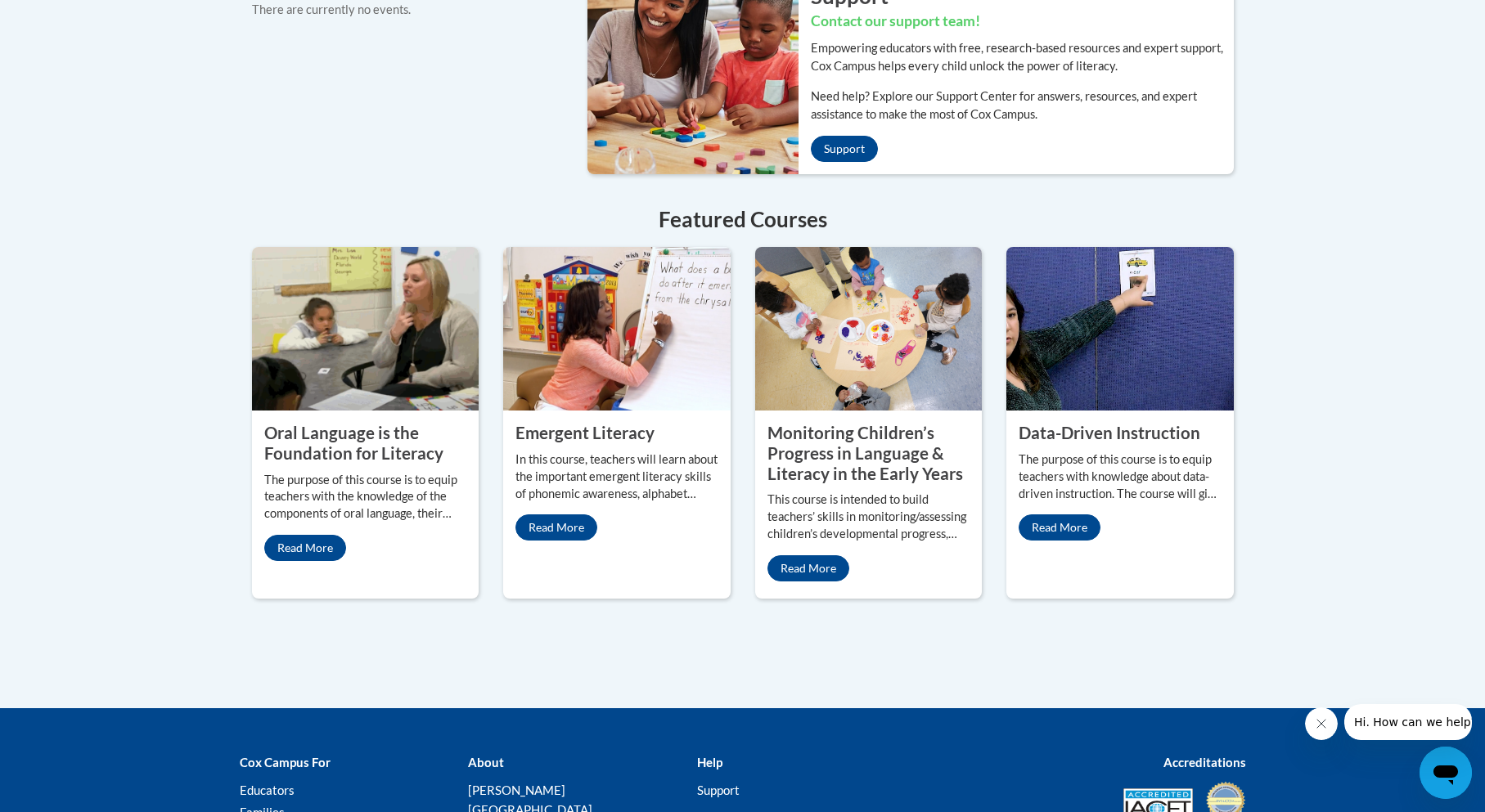
scroll to position [1454, 0]
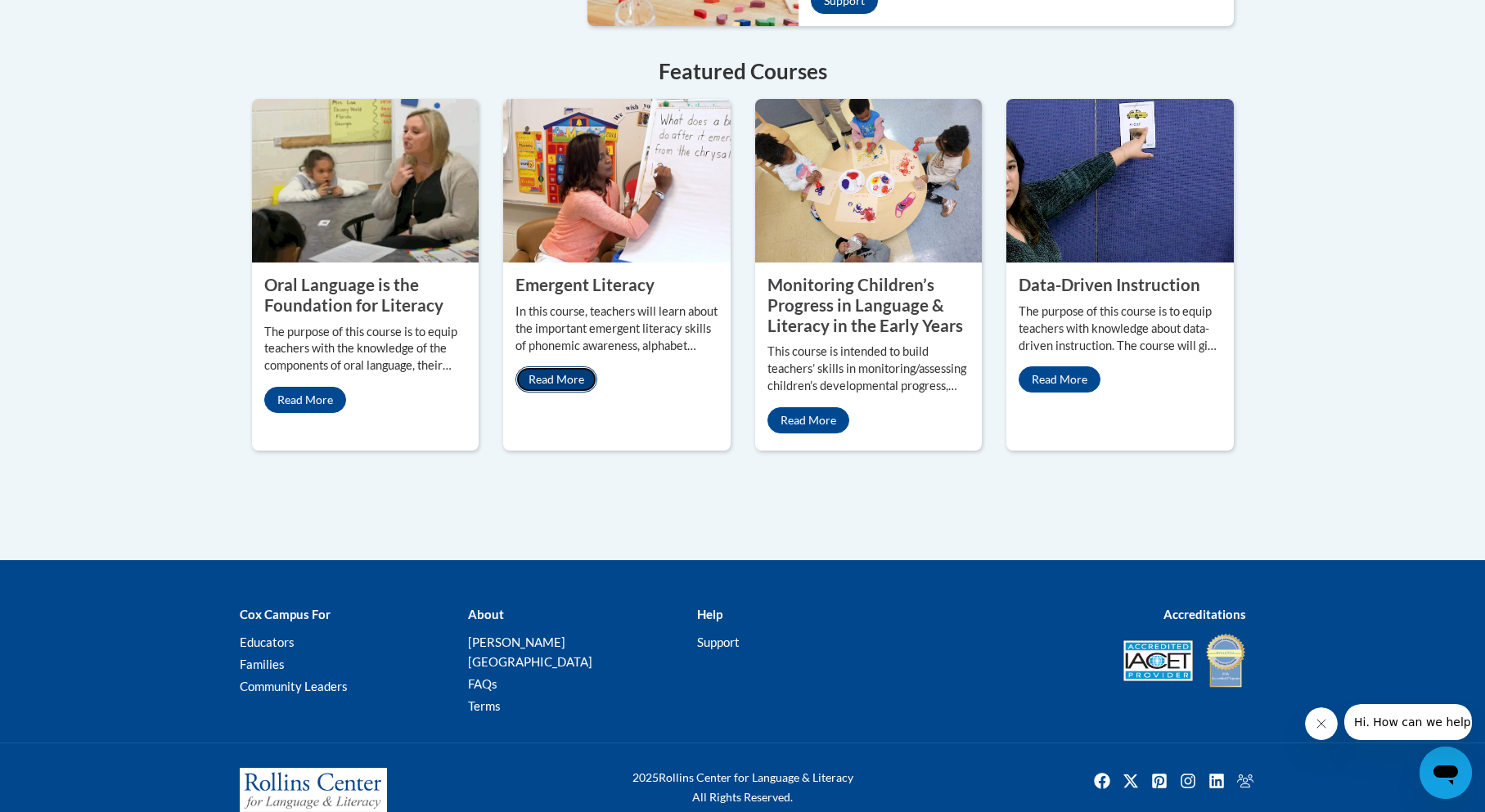
click at [551, 366] on link "Read More" at bounding box center [555, 379] width 81 height 26
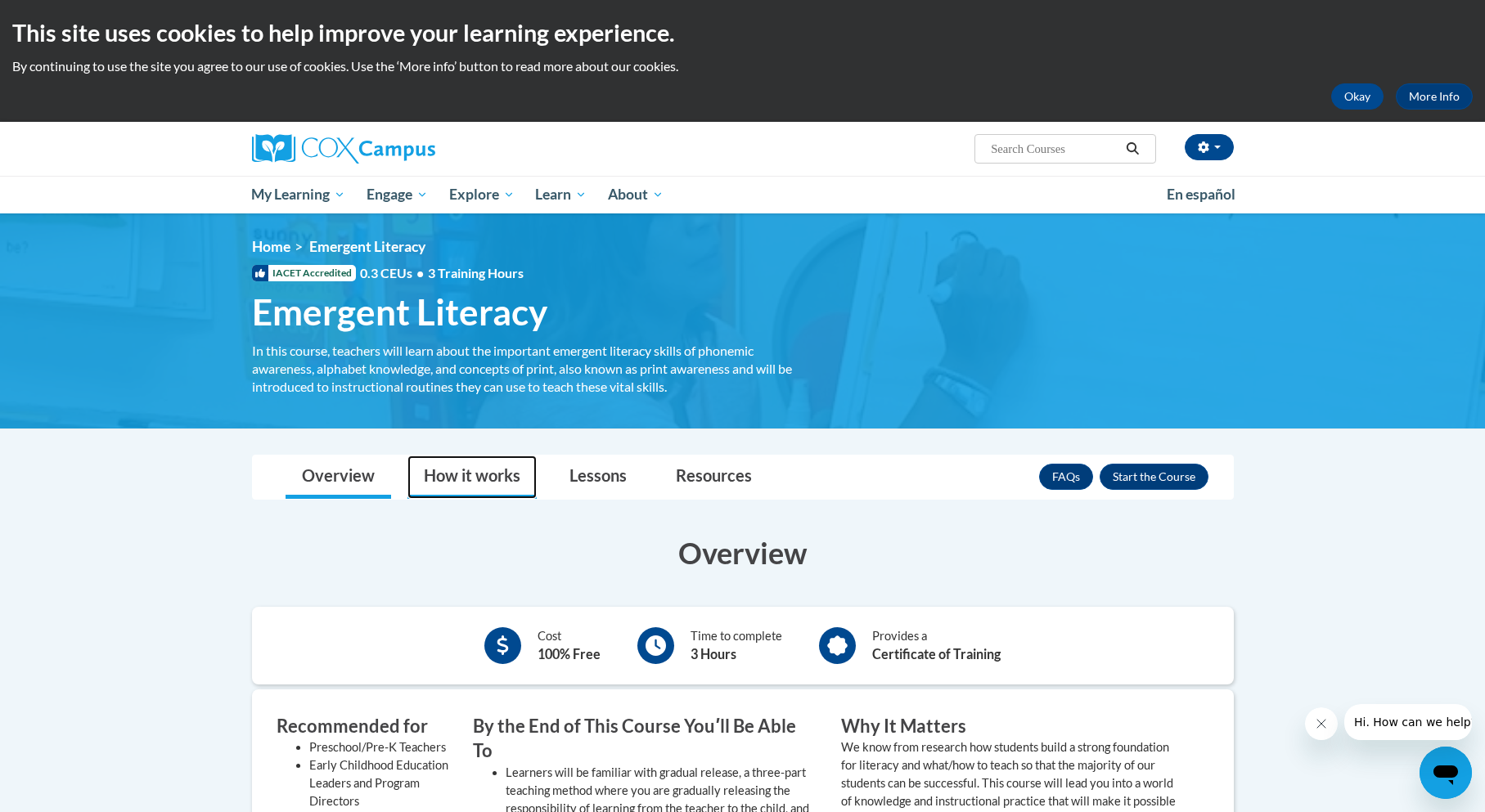
click at [457, 483] on link "How it works" at bounding box center [471, 477] width 129 height 44
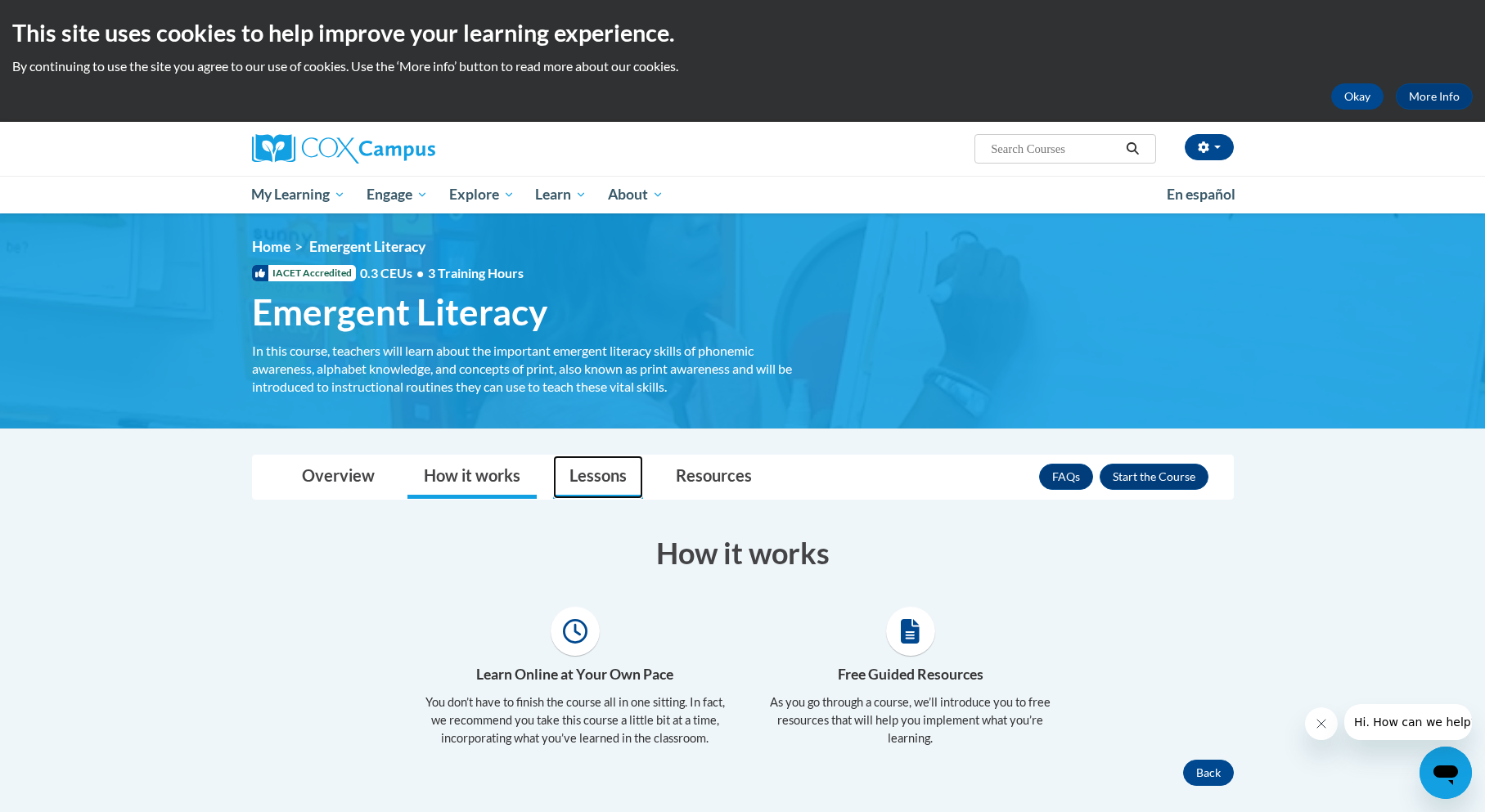
click at [579, 480] on link "Lessons" at bounding box center [597, 477] width 90 height 44
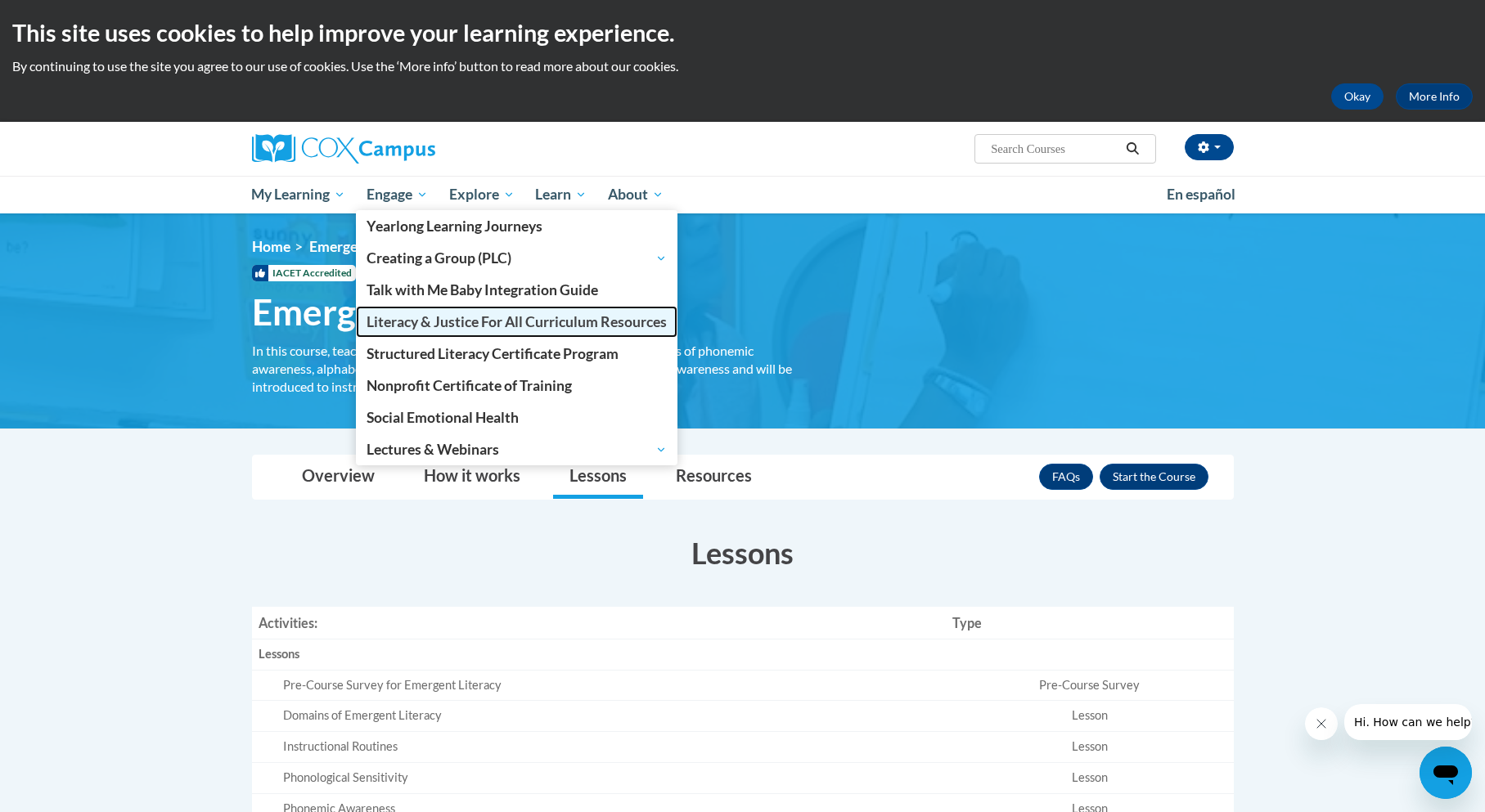
click at [488, 316] on span "Literacy & Justice For All Curriculum Resources" at bounding box center [516, 322] width 300 height 17
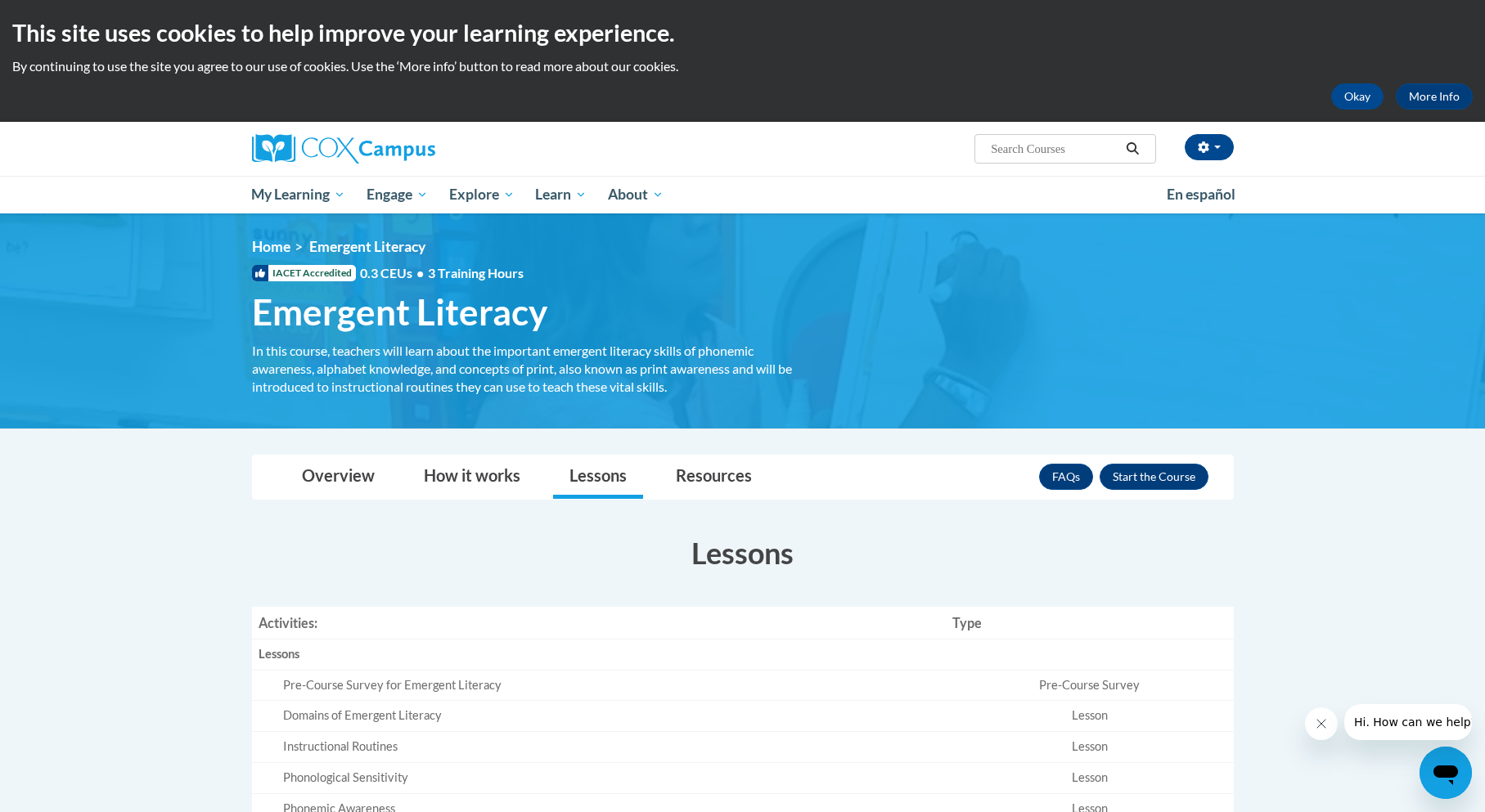
click at [1006, 140] on input "Search..." at bounding box center [1054, 149] width 131 height 20
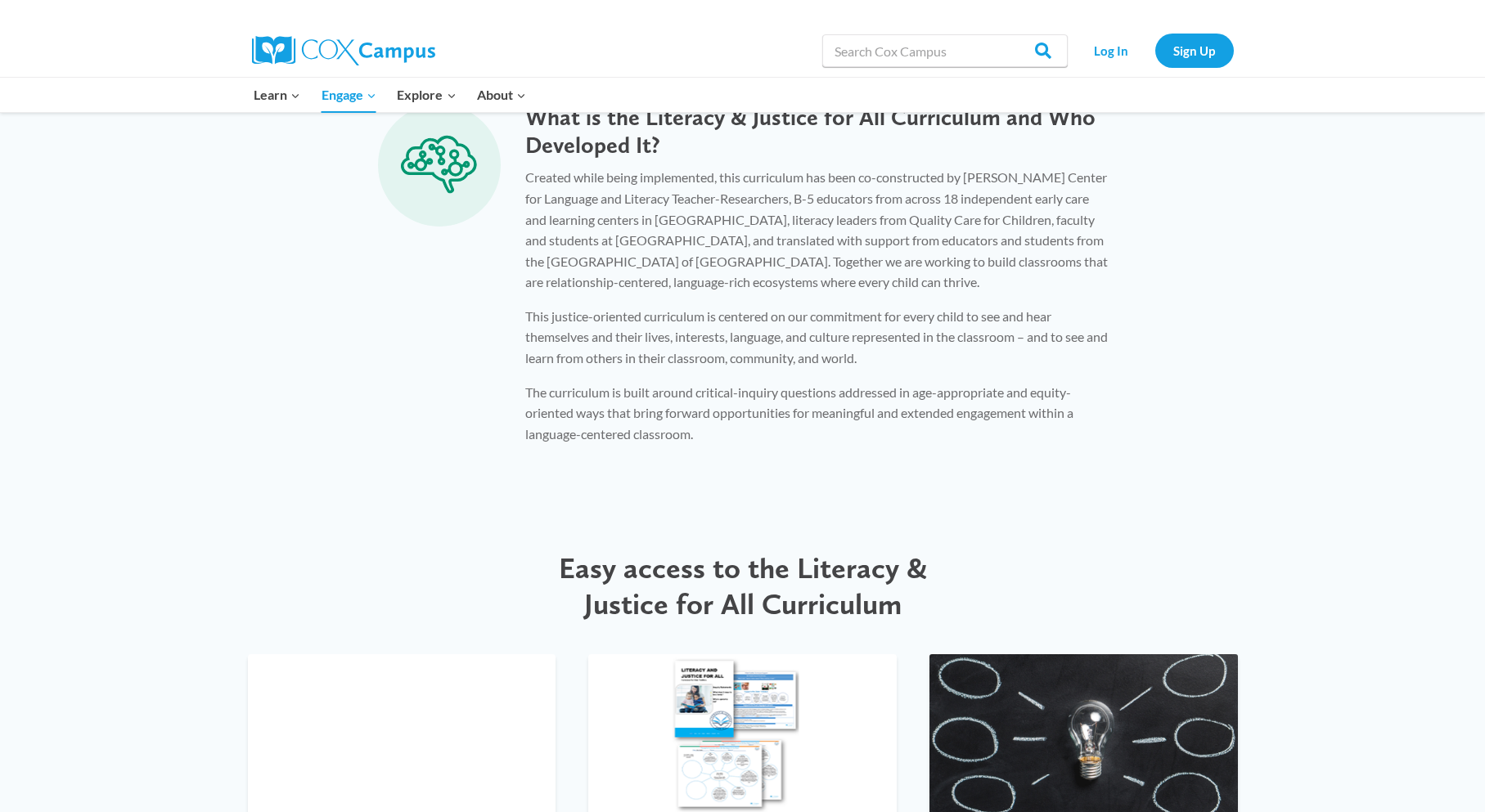
scroll to position [1718, 0]
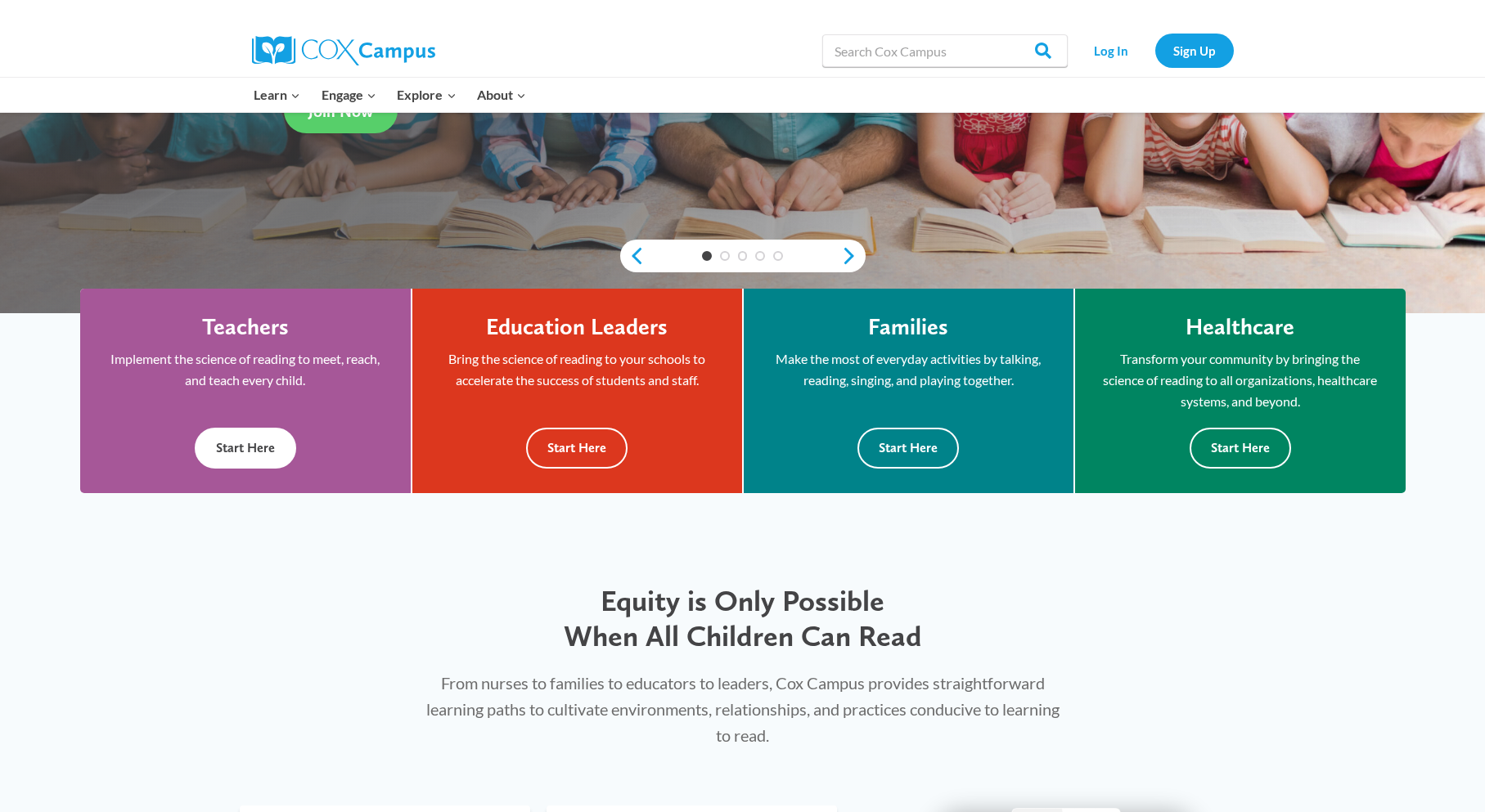
click at [239, 443] on button "Start Here" at bounding box center [245, 448] width 101 height 40
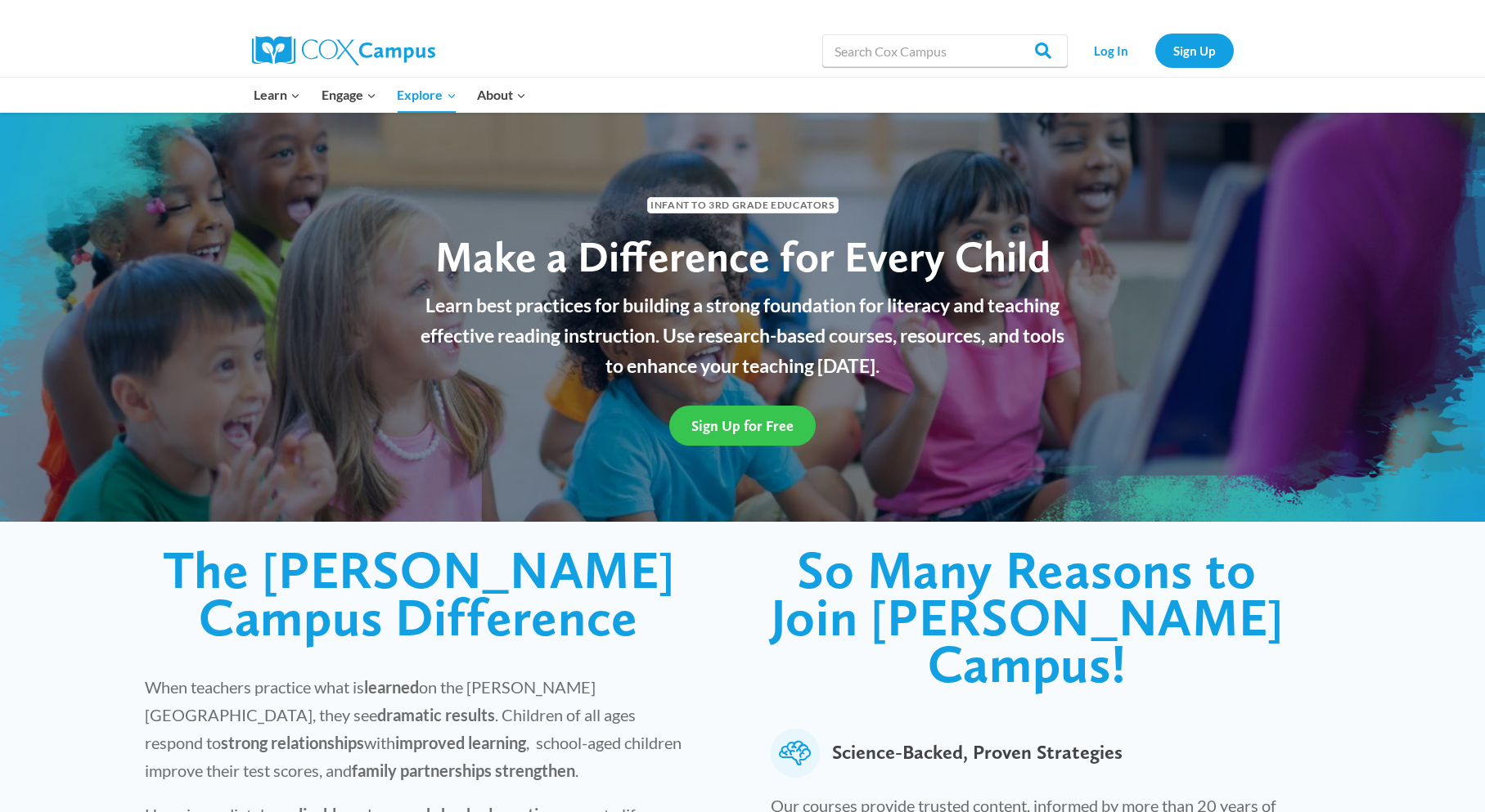
click at [750, 424] on span "Sign Up for Free" at bounding box center [742, 425] width 102 height 17
